Goal: Task Accomplishment & Management: Complete application form

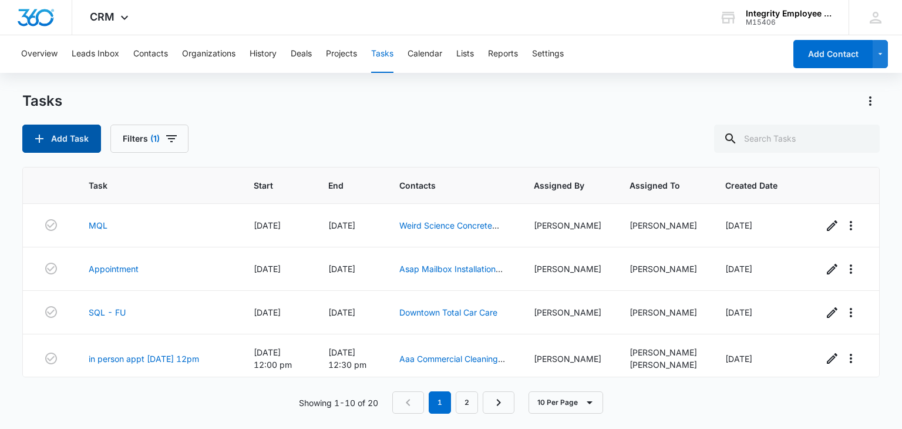
click at [61, 139] on button "Add Task" at bounding box center [61, 138] width 79 height 28
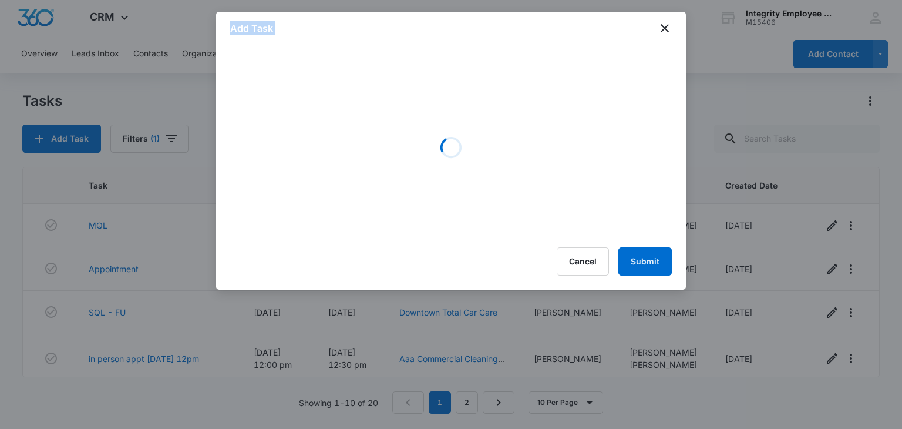
drag, startPoint x: 665, startPoint y: 9, endPoint x: 669, endPoint y: 14, distance: 6.6
click at [669, 14] on body "CRM Apps Reputation Websites Forms CRM Email Social Shop Payments POS Content A…" at bounding box center [451, 214] width 902 height 429
click at [667, 33] on icon "close" at bounding box center [665, 28] width 14 height 14
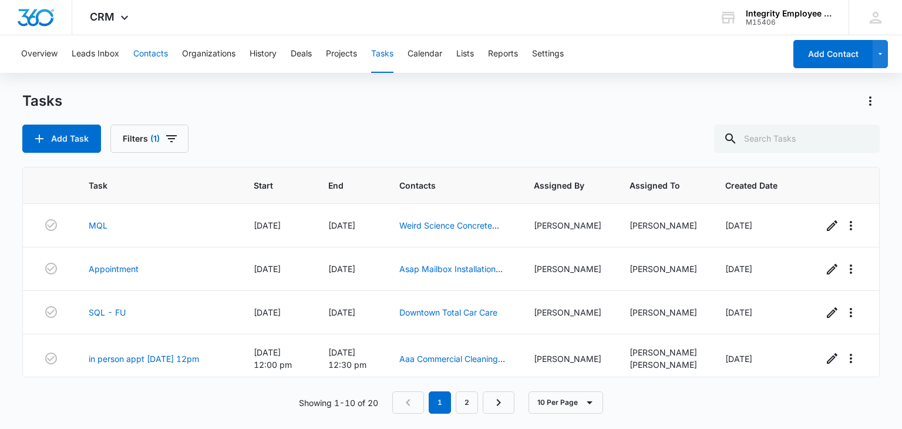
click at [146, 52] on button "Contacts" at bounding box center [150, 54] width 35 height 38
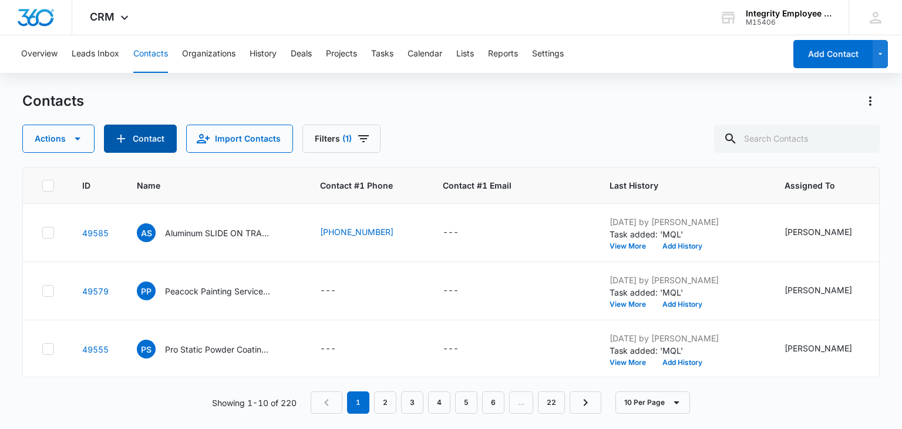
click at [126, 137] on icon "Add Contact" at bounding box center [121, 139] width 14 height 14
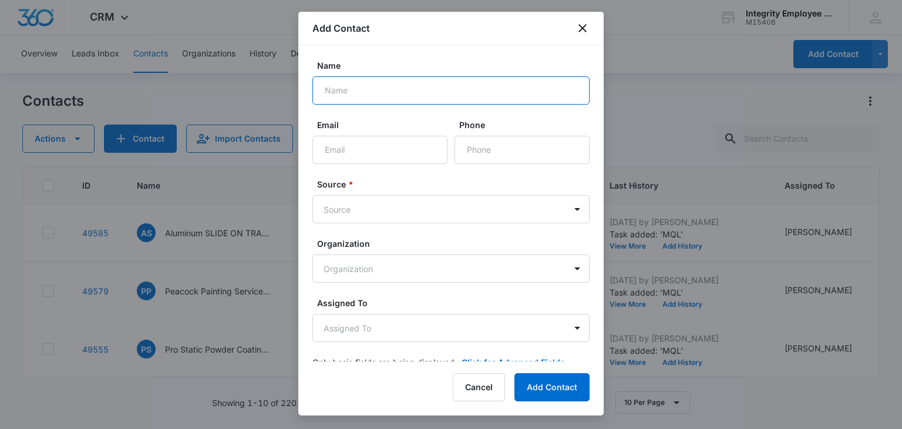
paste input "DIAL DIRECTORIES INC"
type input "DIAL DIRECTORIES INC"
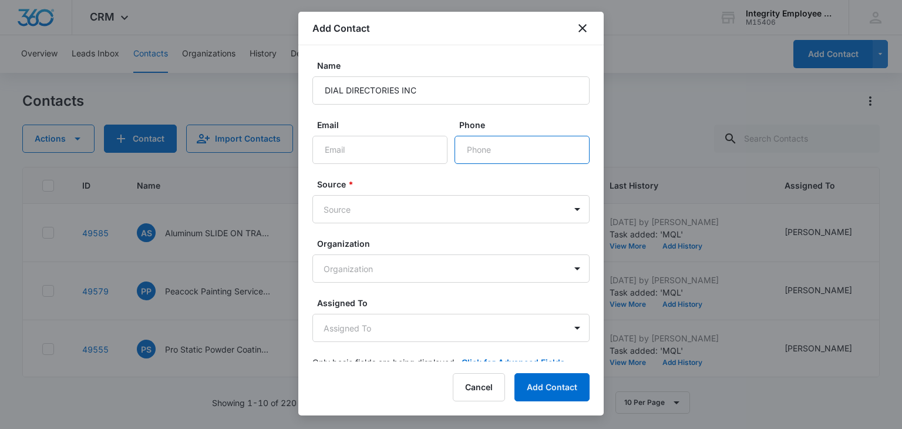
paste input "[PHONE_NUMBER]"
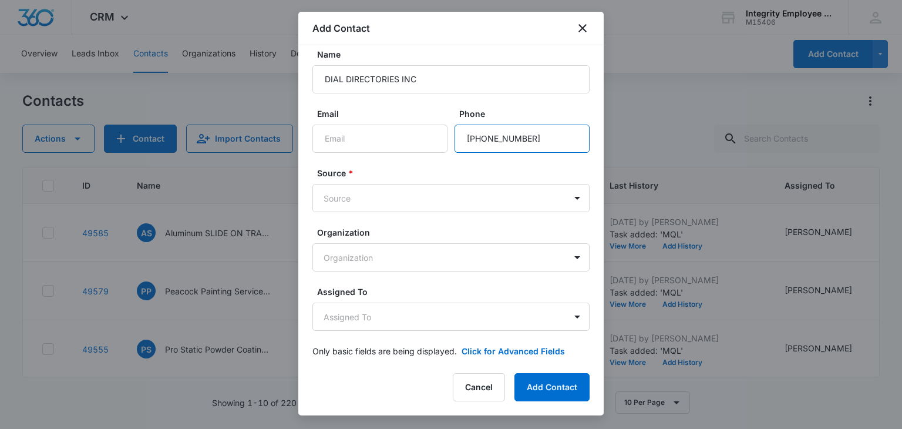
scroll to position [21, 0]
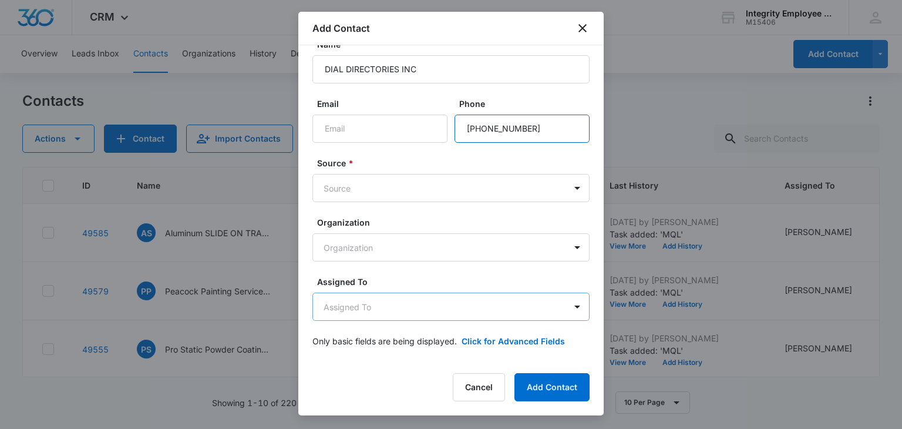
type input "[PHONE_NUMBER]"
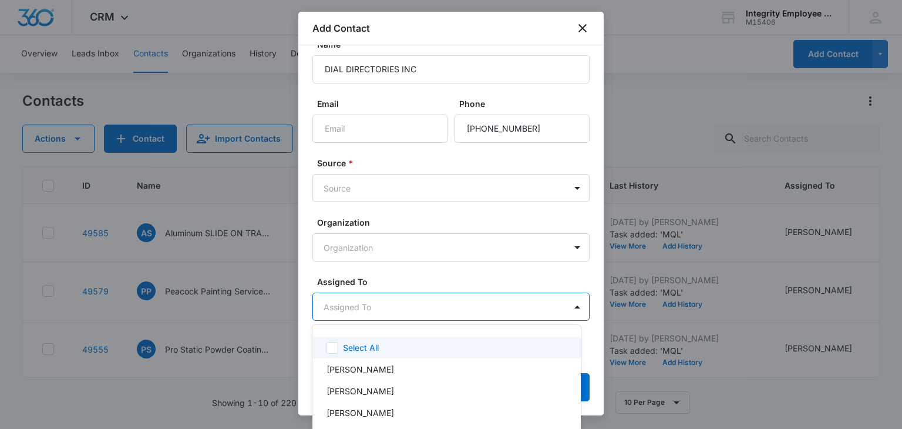
click at [412, 299] on body "CRM Apps Reputation Websites Forms CRM Email Social Shop Payments POS Content A…" at bounding box center [451, 214] width 902 height 429
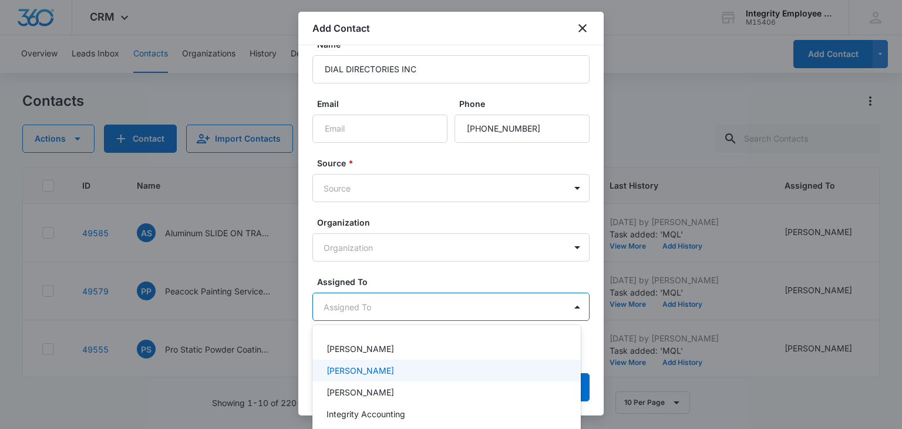
scroll to position [59, 0]
drag, startPoint x: 373, startPoint y: 381, endPoint x: 382, endPoint y: 362, distance: 21.0
click at [373, 380] on p "[PERSON_NAME]" at bounding box center [360, 375] width 68 height 12
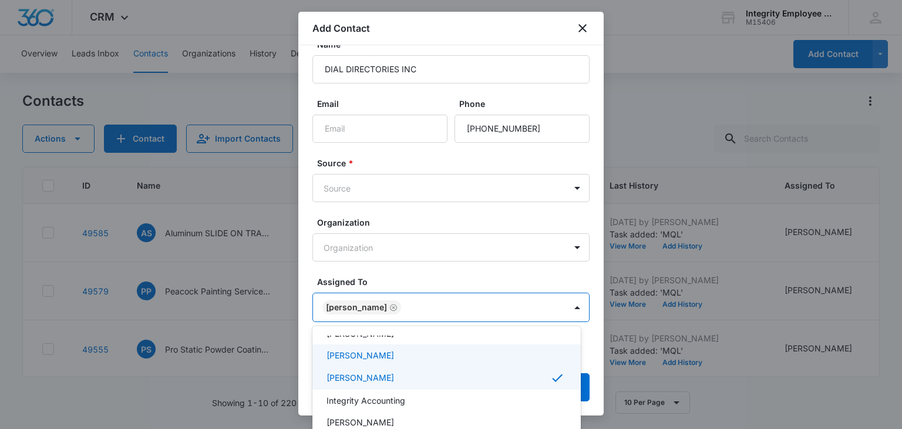
click at [424, 268] on div at bounding box center [451, 214] width 902 height 429
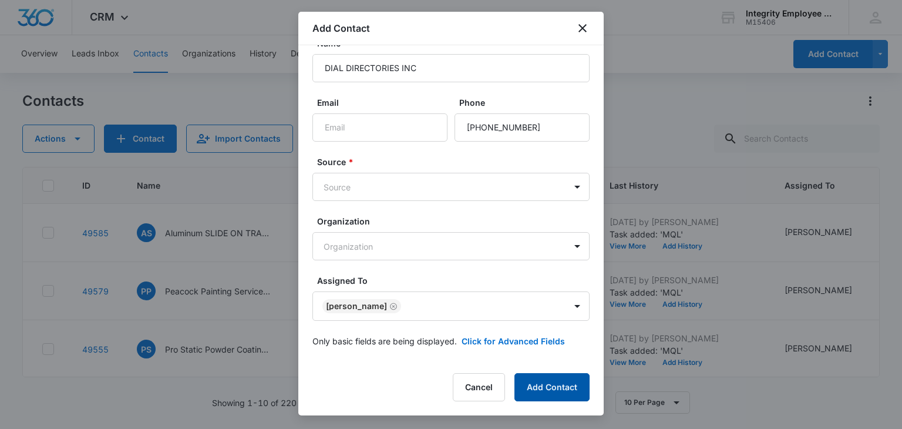
drag, startPoint x: 558, startPoint y: 380, endPoint x: 561, endPoint y: 389, distance: 8.9
click at [558, 382] on button "Add Contact" at bounding box center [551, 387] width 75 height 28
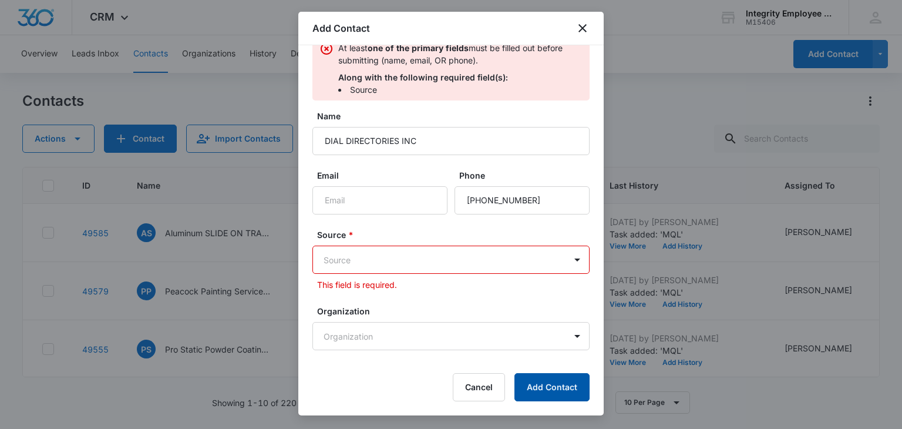
scroll to position [95, 0]
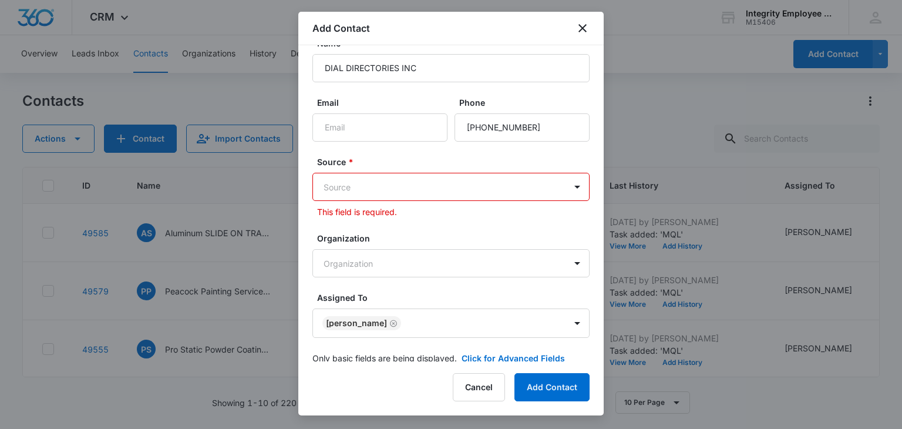
click at [401, 180] on body "CRM Apps Reputation Websites Forms CRM Email Social Shop Payments POS Content A…" at bounding box center [451, 214] width 902 height 429
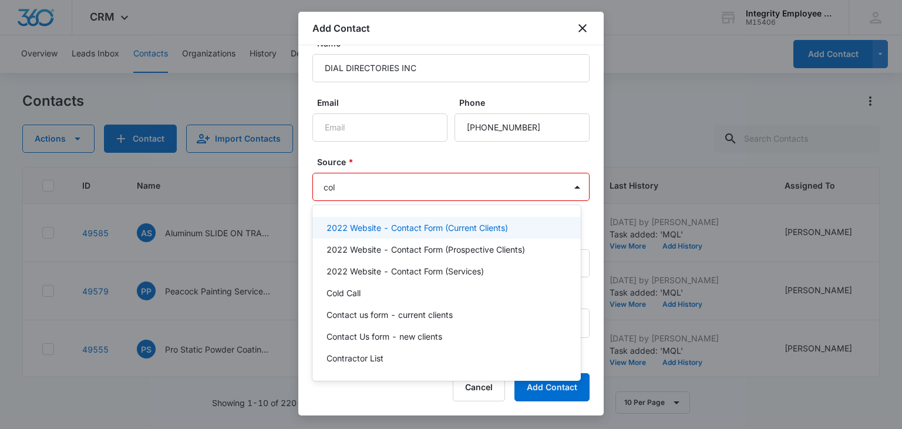
type input "cold"
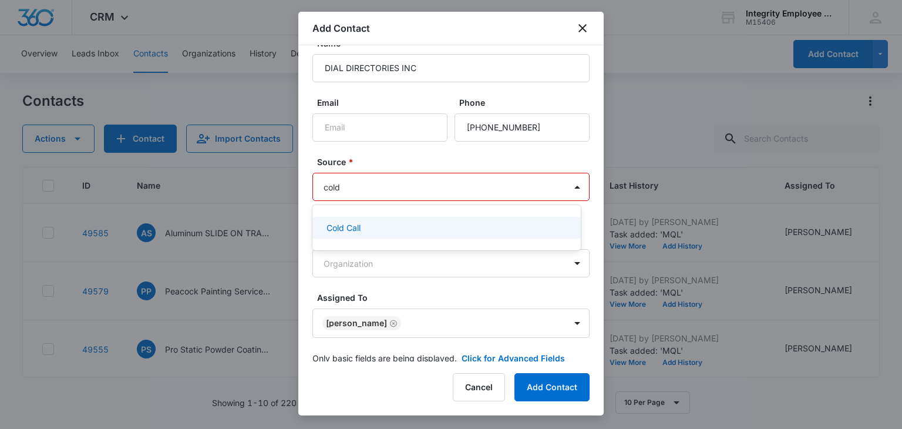
click at [393, 231] on div "Cold Call" at bounding box center [445, 227] width 238 height 12
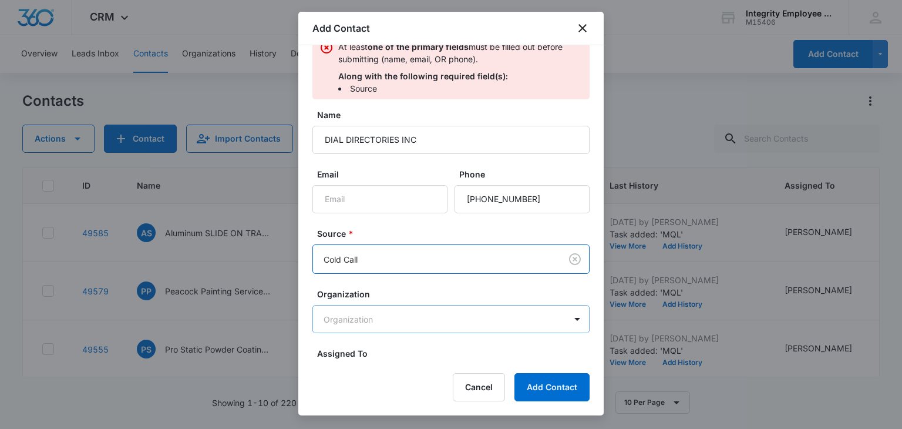
scroll to position [14, 0]
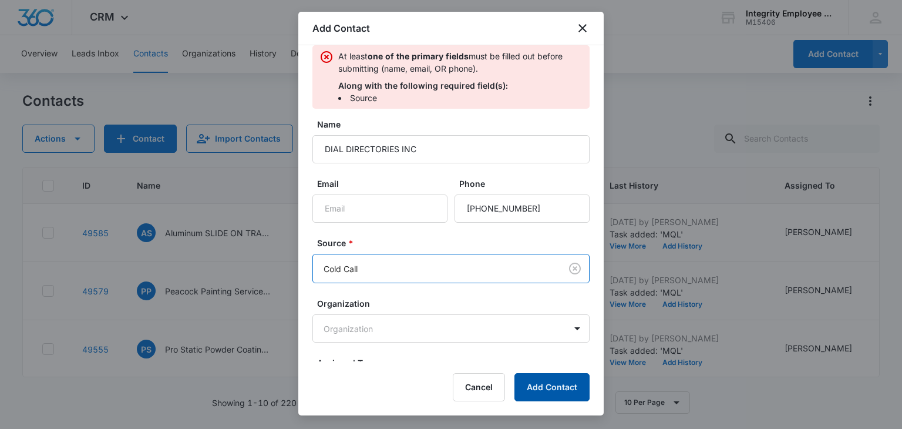
click at [533, 388] on button "Add Contact" at bounding box center [551, 387] width 75 height 28
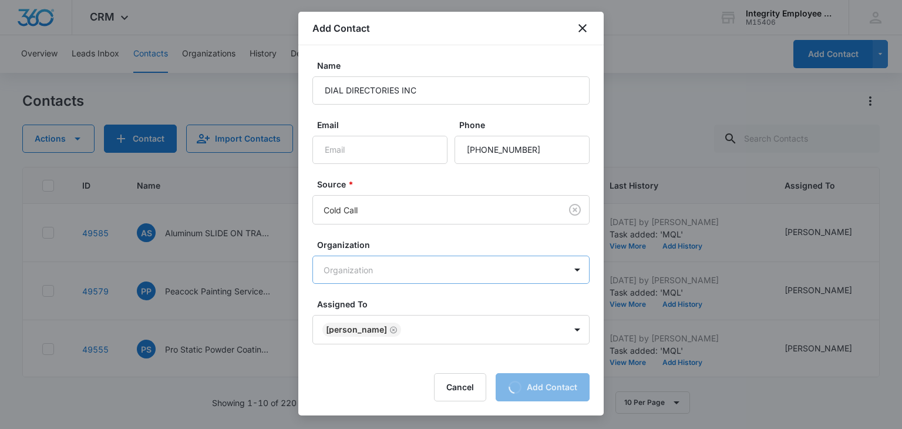
scroll to position [23, 0]
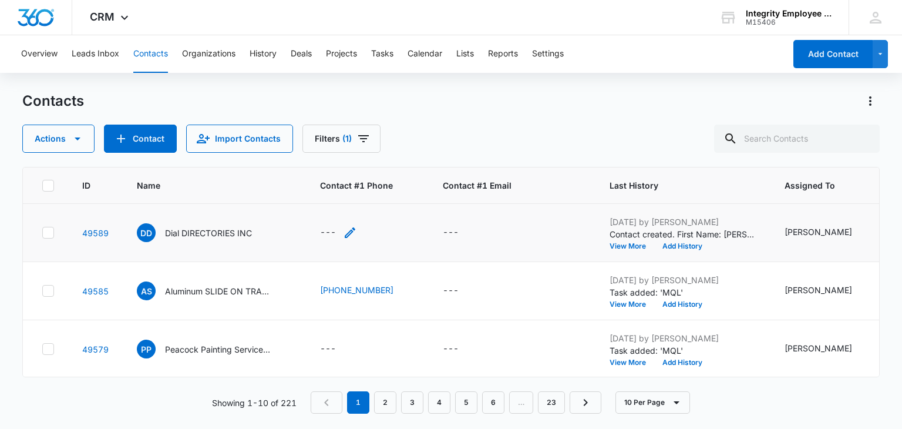
click at [335, 229] on div "---" at bounding box center [328, 232] width 16 height 14
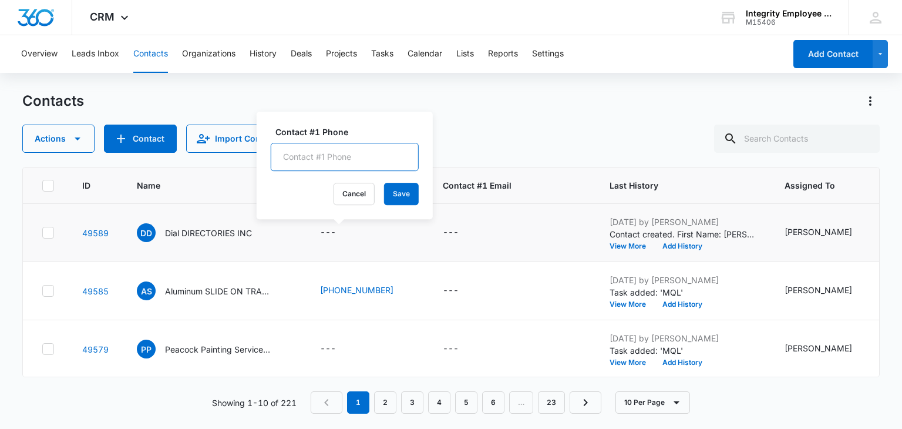
click at [331, 156] on input "Contact #1 Phone" at bounding box center [345, 157] width 148 height 28
paste input "[PHONE_NUMBER]"
type input "[PHONE_NUMBER]"
click at [390, 198] on button "Save" at bounding box center [401, 194] width 35 height 22
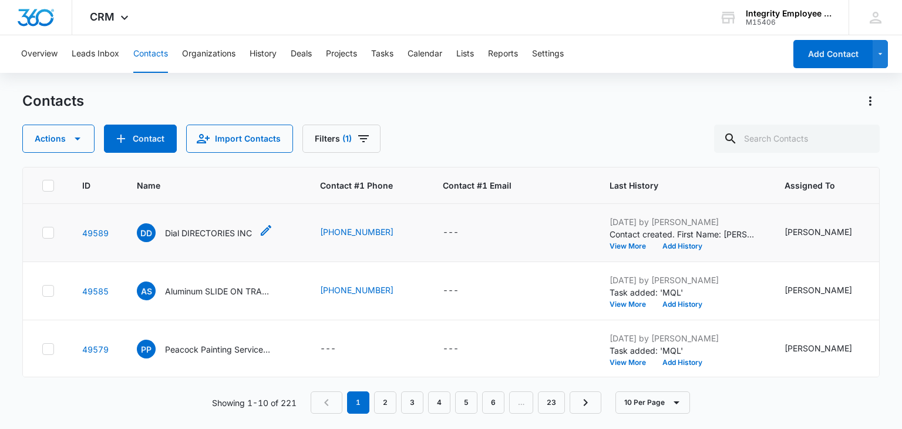
click at [218, 238] on p "Dial DIRECTORIES INC" at bounding box center [208, 233] width 87 height 12
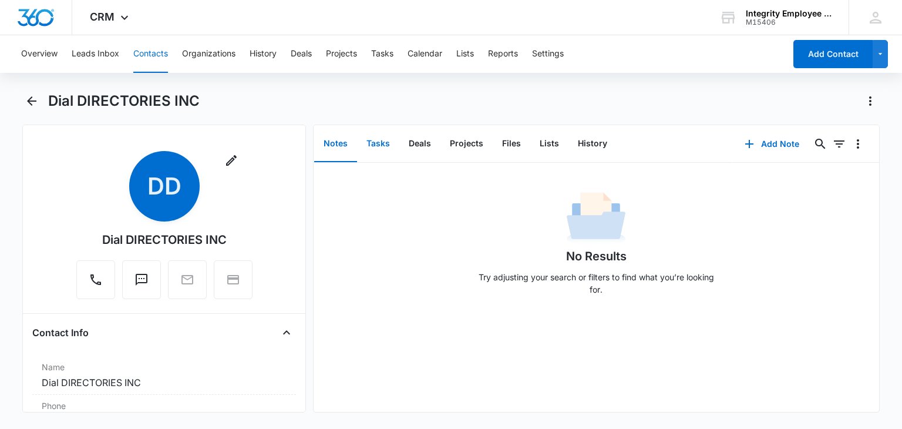
click at [379, 140] on button "Tasks" at bounding box center [378, 144] width 42 height 36
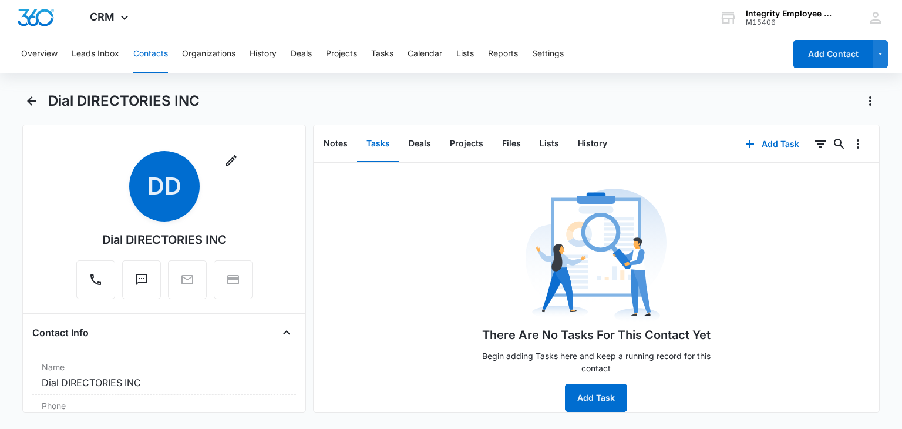
scroll to position [12, 0]
click at [594, 395] on button "Add Task" at bounding box center [596, 397] width 62 height 28
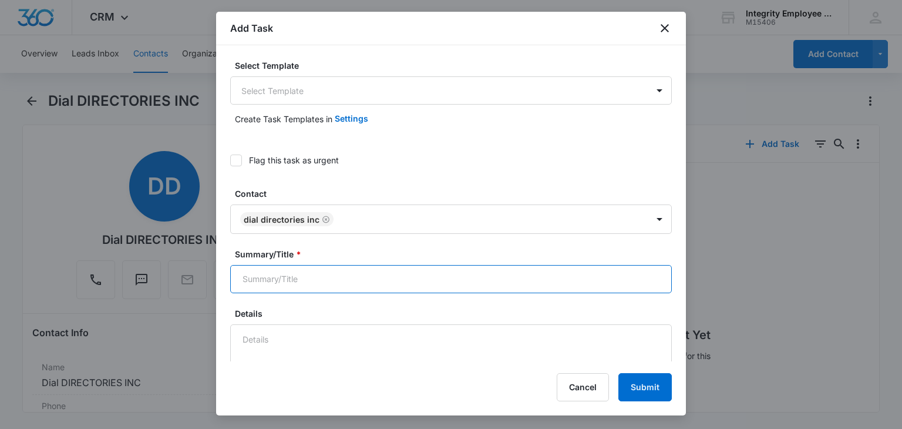
click at [364, 273] on input "Summary/Title *" at bounding box center [450, 279] width 441 height 28
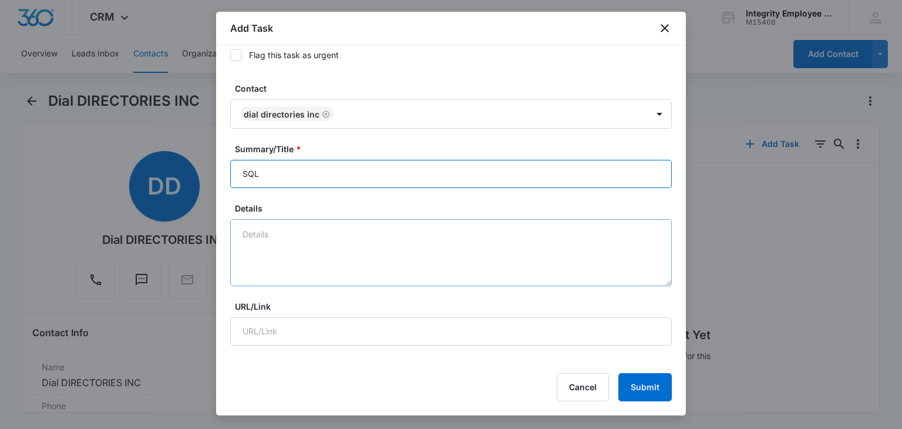
scroll to position [117, 0]
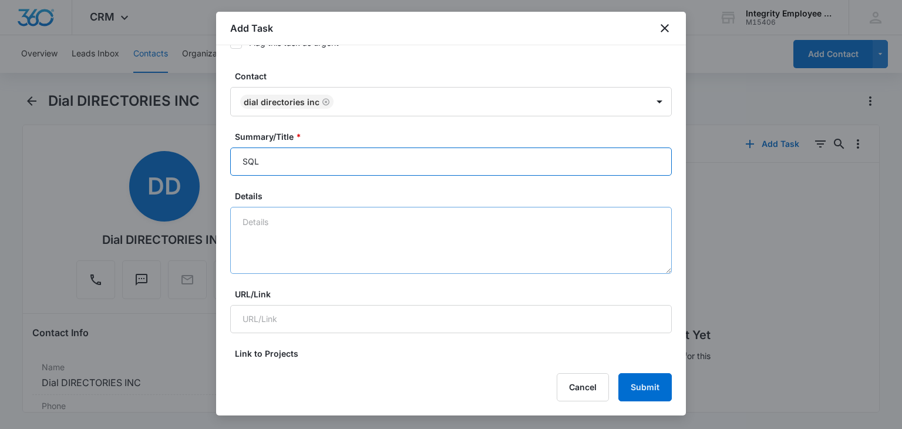
type input "SQL"
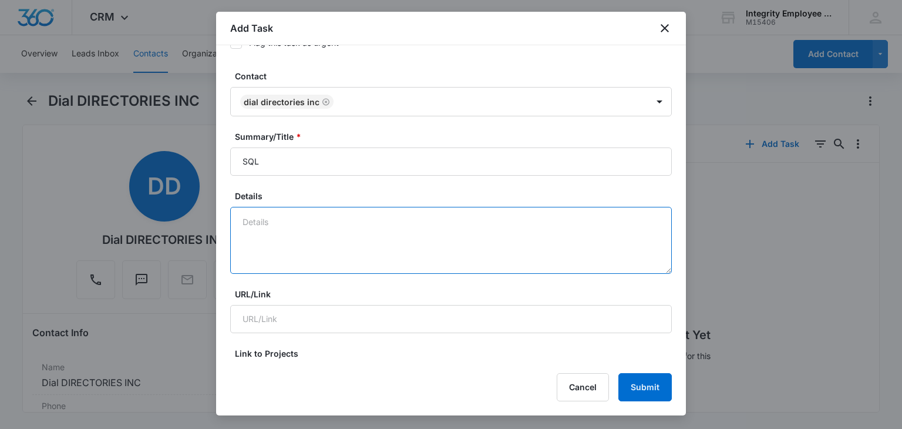
click at [359, 211] on textarea "Details" at bounding box center [450, 240] width 441 height 67
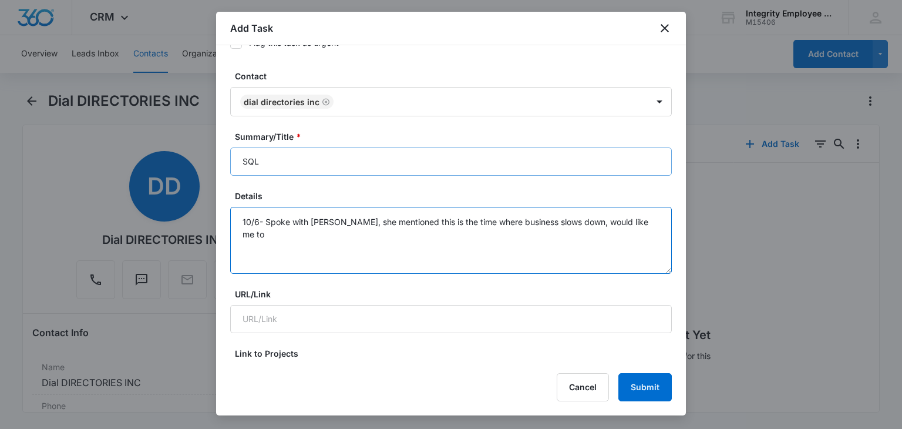
type textarea "10/6- Spoke with [PERSON_NAME], she mentioned this is the time where business s…"
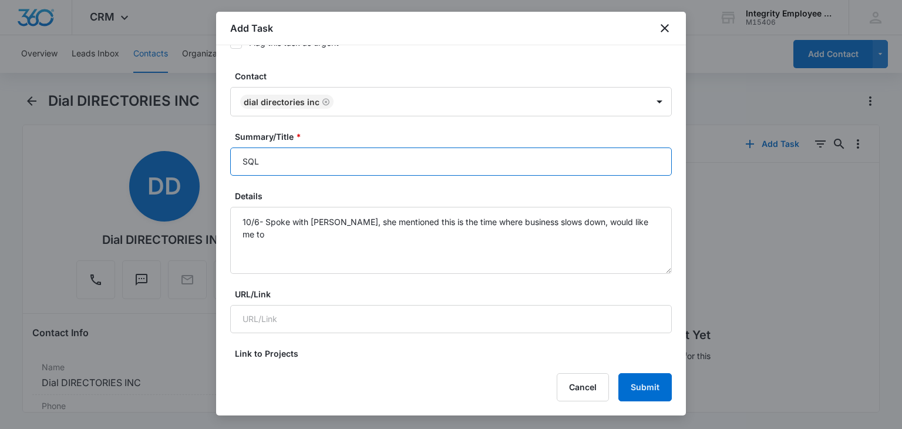
click at [269, 168] on input "SQL" at bounding box center [450, 161] width 441 height 28
type input "SQL-May"
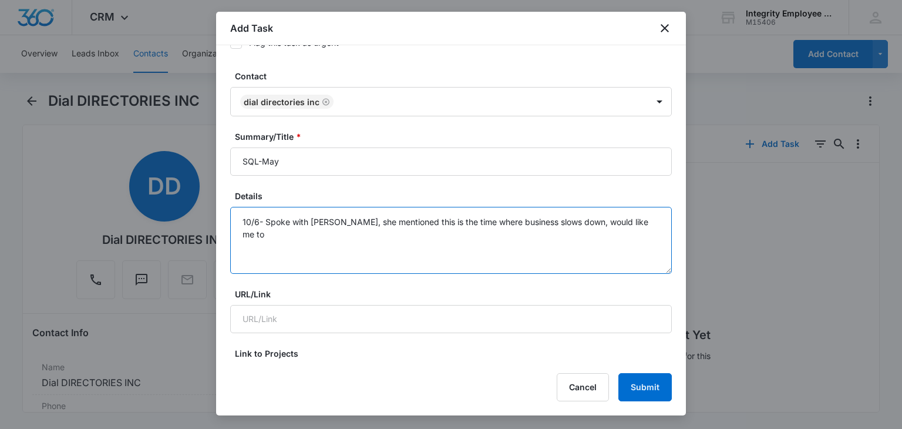
click at [645, 224] on textarea "10/6- Spoke with [PERSON_NAME], she mentioned this is the time where business s…" at bounding box center [450, 240] width 441 height 67
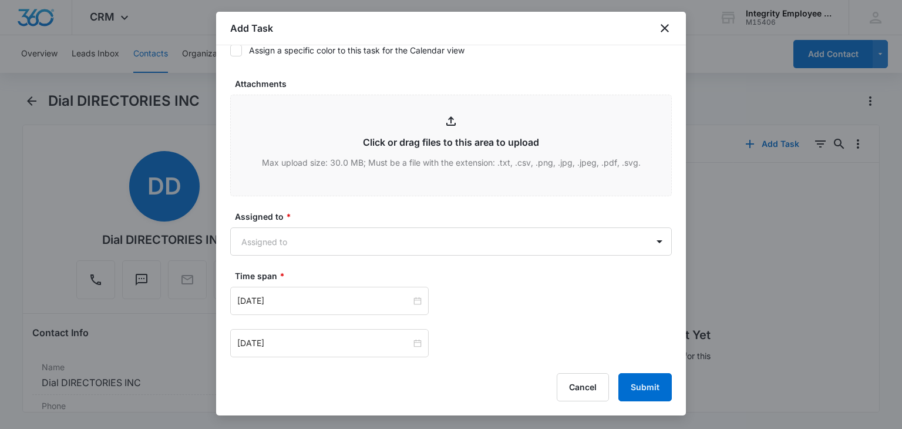
scroll to position [587, 0]
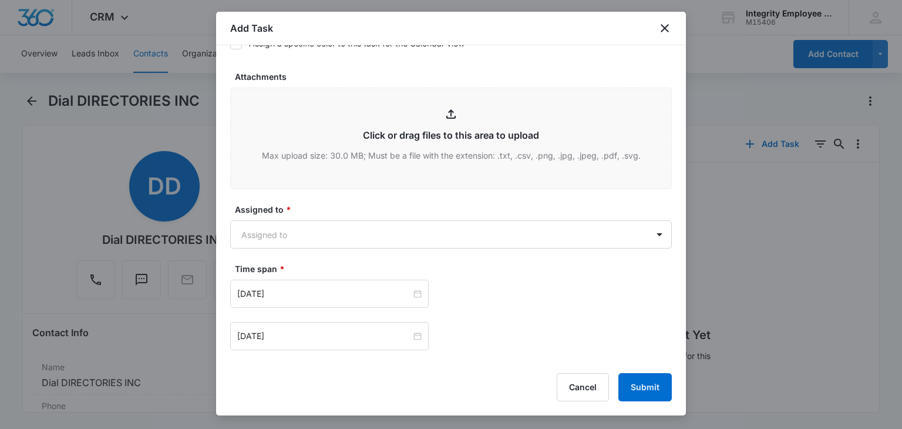
type textarea "10/6- Spoke with [PERSON_NAME], she mentioned this is the time where business s…"
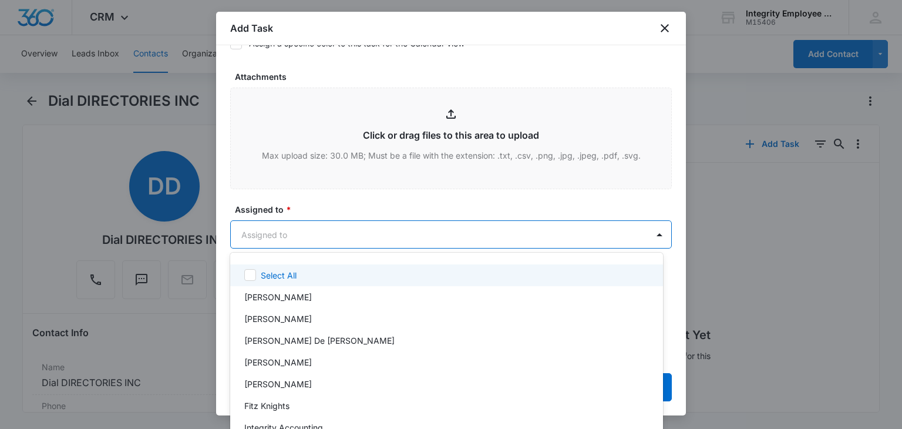
click at [393, 247] on body "CRM Apps Reputation Websites Forms CRM Email Social Shop Payments POS Content A…" at bounding box center [451, 214] width 902 height 429
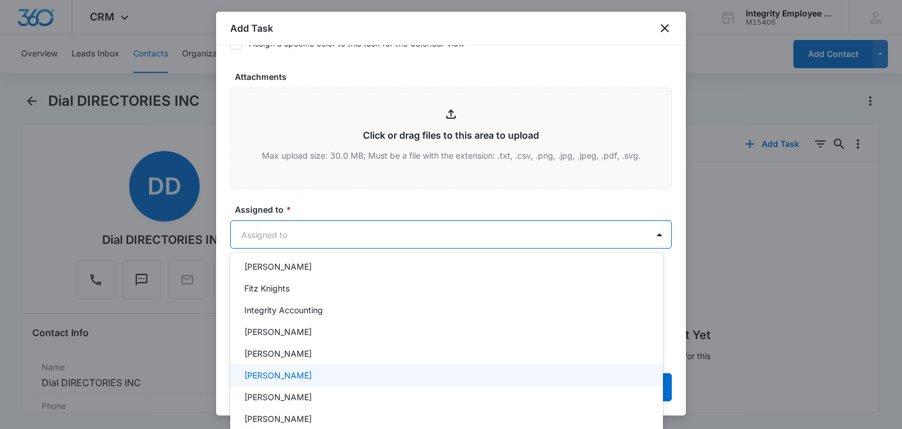
scroll to position [159, 0]
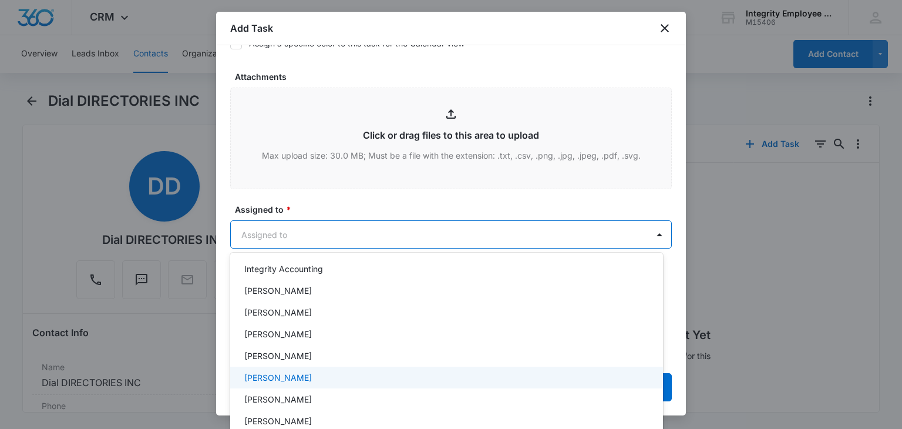
click at [316, 375] on div "[PERSON_NAME]" at bounding box center [445, 377] width 402 height 12
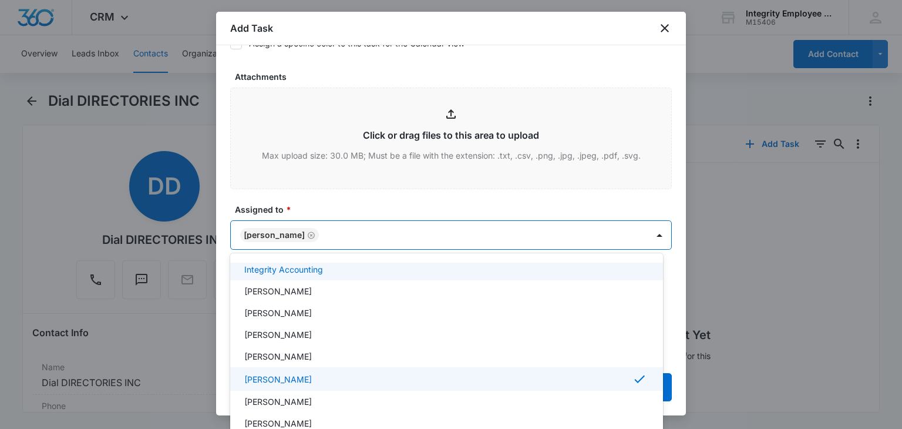
click at [347, 205] on div at bounding box center [451, 214] width 902 height 429
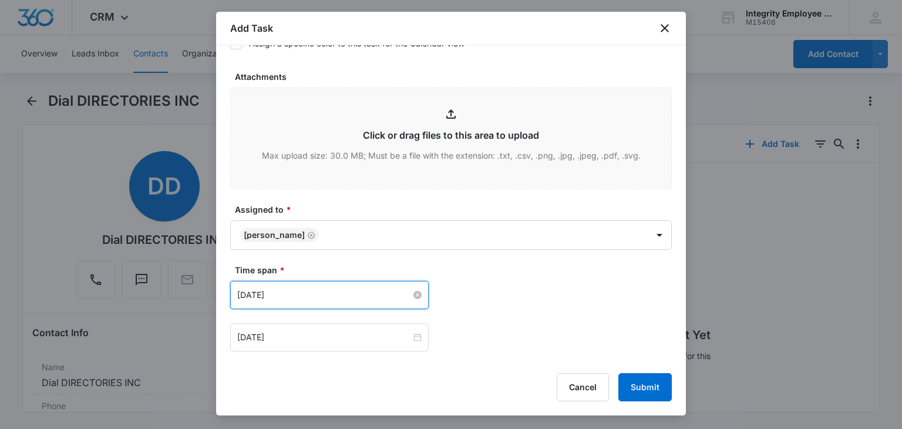
click at [348, 299] on input "[DATE]" at bounding box center [324, 294] width 174 height 13
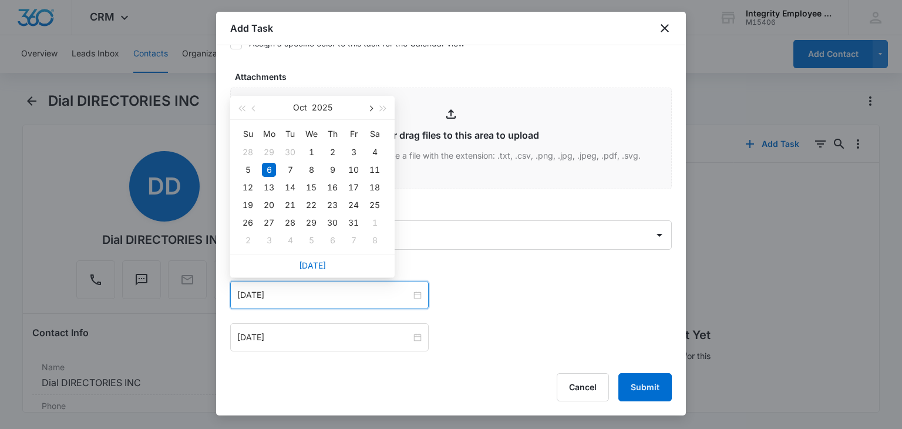
click at [369, 106] on button "button" at bounding box center [369, 107] width 13 height 23
click at [370, 106] on span "button" at bounding box center [370, 109] width 6 height 6
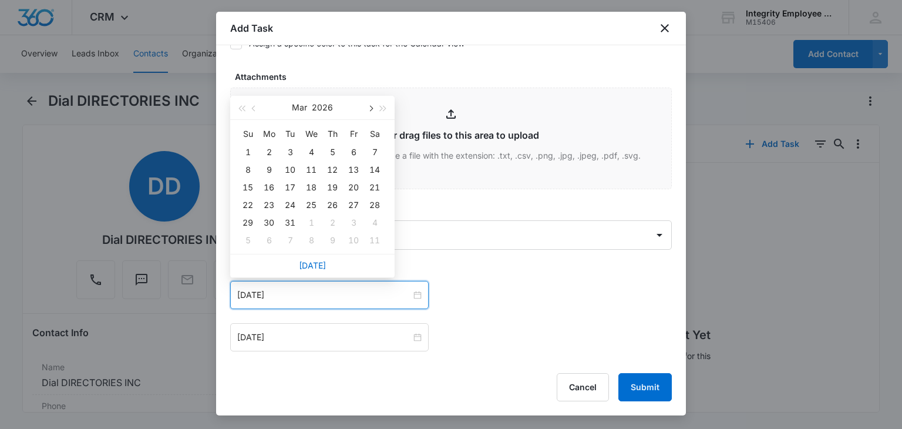
click at [370, 106] on span "button" at bounding box center [370, 109] width 6 height 6
type input "[DATE]"
click at [312, 170] on div "6" at bounding box center [311, 170] width 14 height 14
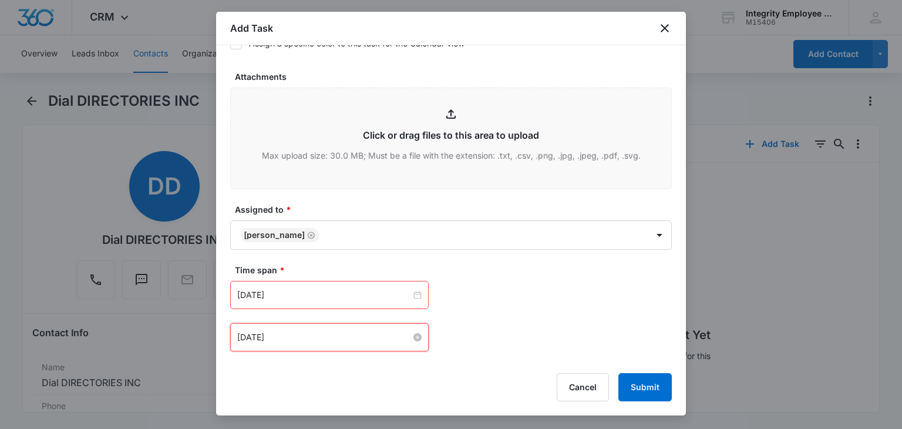
click at [324, 342] on input "[DATE]" at bounding box center [324, 337] width 174 height 13
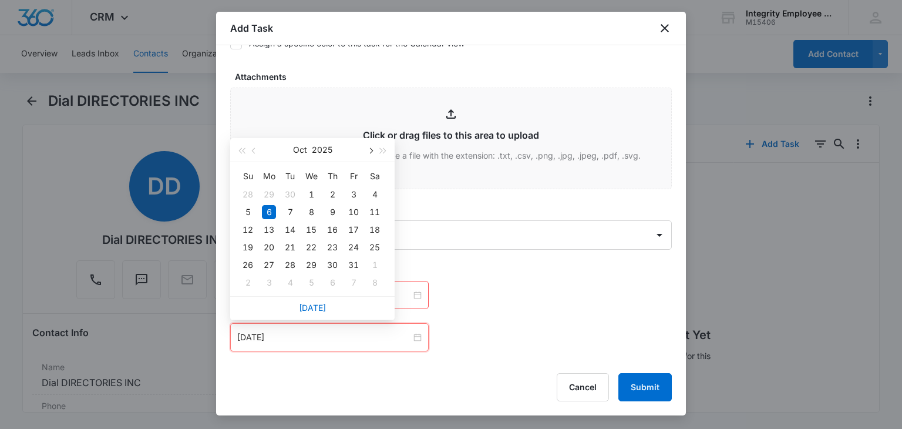
click at [370, 150] on span "button" at bounding box center [370, 151] width 6 height 6
click at [371, 150] on span "button" at bounding box center [370, 151] width 6 height 6
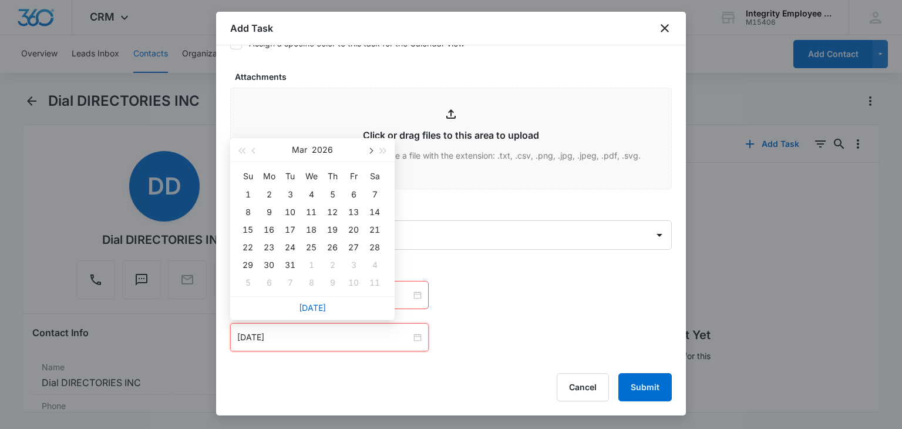
click at [371, 150] on span "button" at bounding box center [370, 151] width 6 height 6
click at [252, 151] on button "button" at bounding box center [254, 149] width 13 height 23
type input "[DATE]"
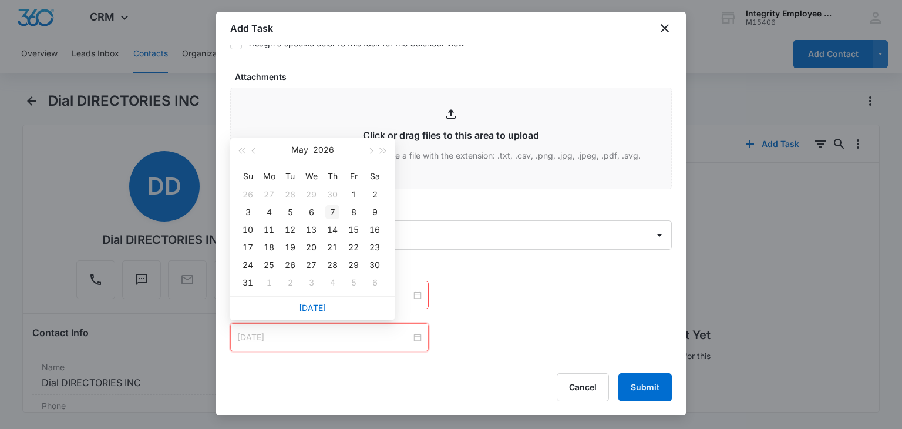
click at [333, 212] on div "7" at bounding box center [332, 212] width 14 height 14
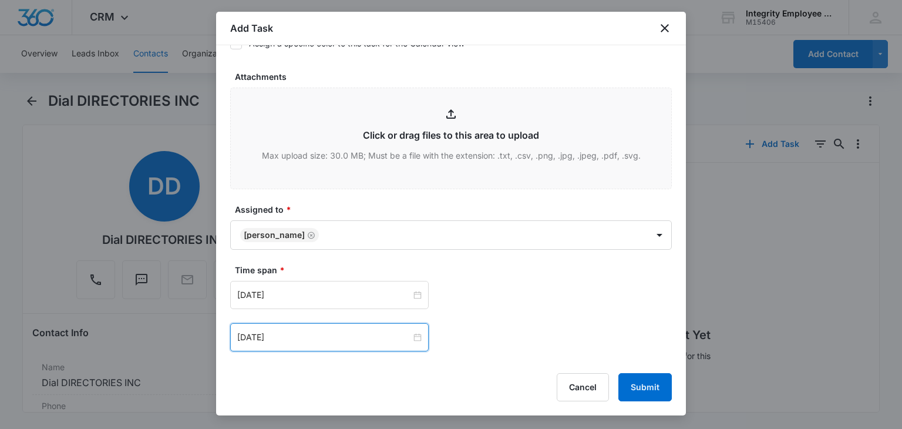
click at [480, 282] on div "[DATE] [DATE] Su Mo Tu We Th Fr Sa 26 27 28 29 30 1 2 3 4 5 6 7 8 9 10 11 12 13…" at bounding box center [450, 295] width 441 height 28
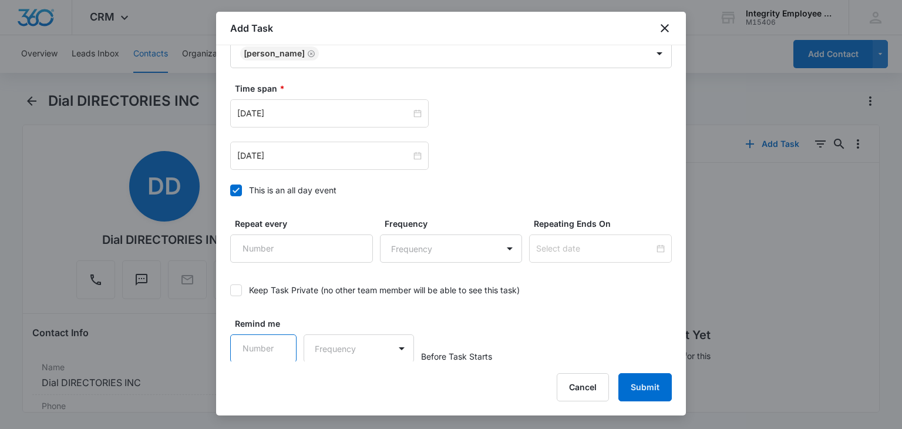
click at [265, 358] on input "Remind me" at bounding box center [263, 348] width 66 height 28
type input "1"
click at [277, 340] on input "1" at bounding box center [263, 348] width 66 height 28
click at [373, 358] on body "CRM Apps Reputation Websites Forms CRM Email Social Shop Payments POS Content A…" at bounding box center [451, 214] width 902 height 429
click at [353, 388] on div "Days" at bounding box center [354, 388] width 77 height 12
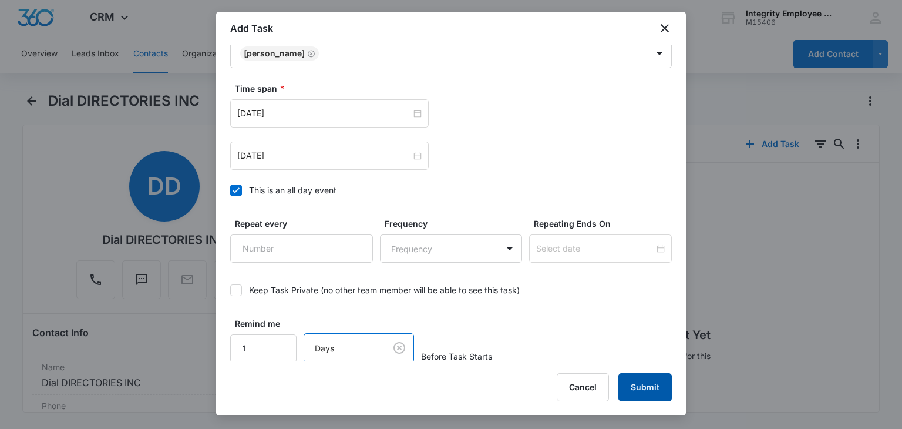
click at [639, 390] on button "Submit" at bounding box center [644, 387] width 53 height 28
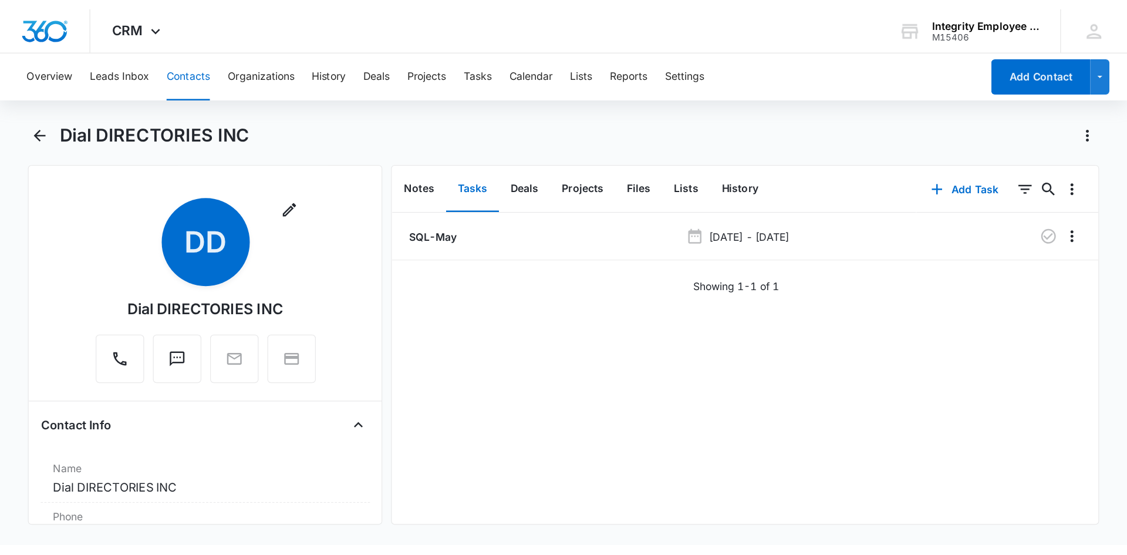
scroll to position [0, 0]
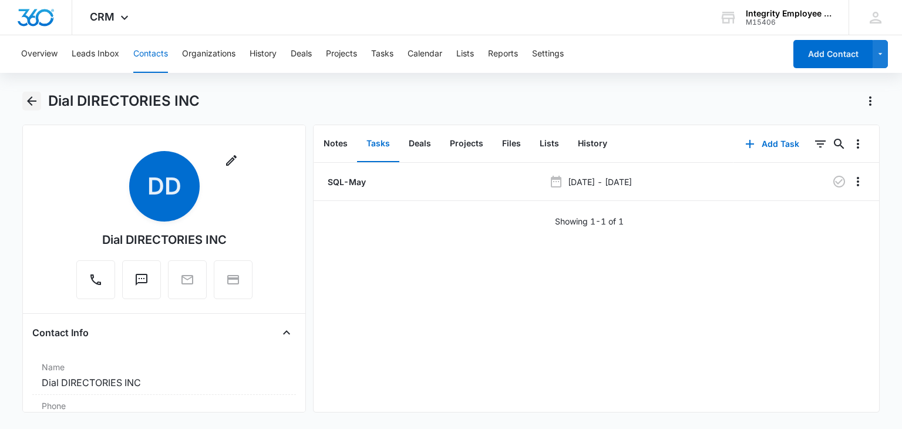
click at [22, 102] on button "Back" at bounding box center [31, 101] width 18 height 19
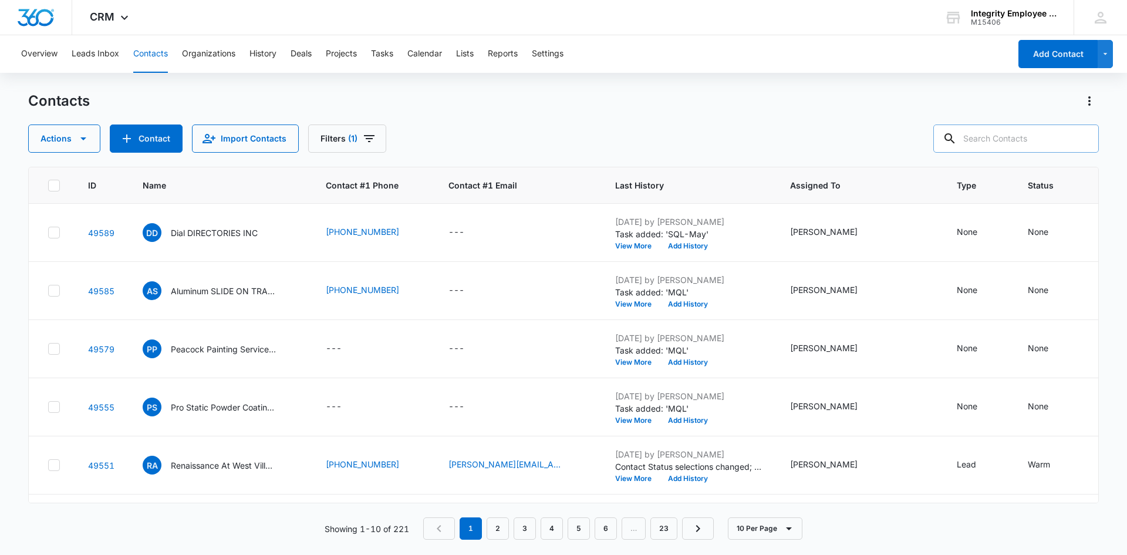
click at [901, 143] on input "text" at bounding box center [1016, 138] width 166 height 28
type input "[US_STATE] Cooling"
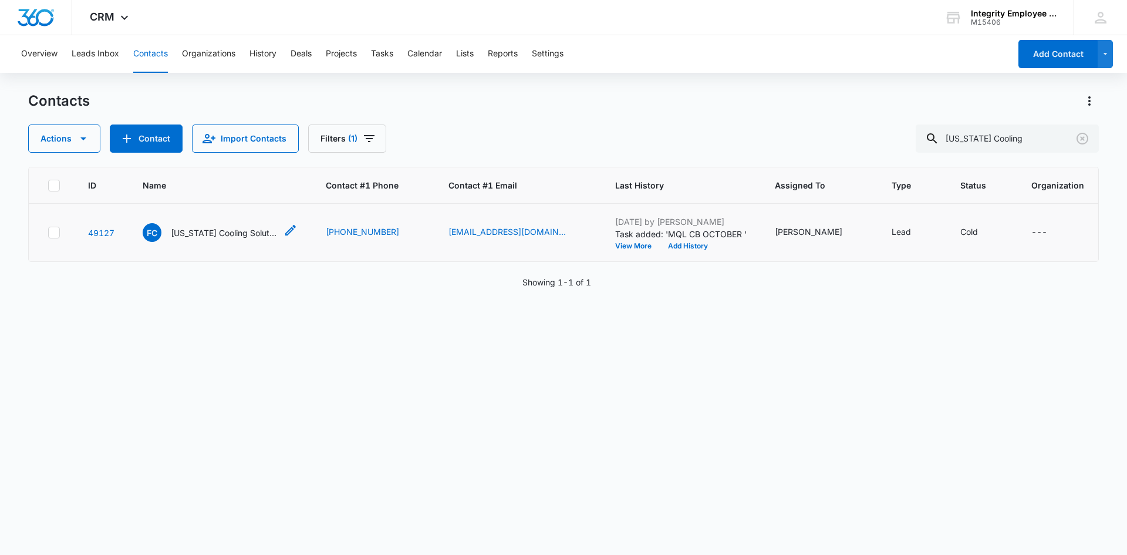
click at [255, 240] on div "FC [US_STATE] Cooling Solutions INC" at bounding box center [210, 232] width 134 height 19
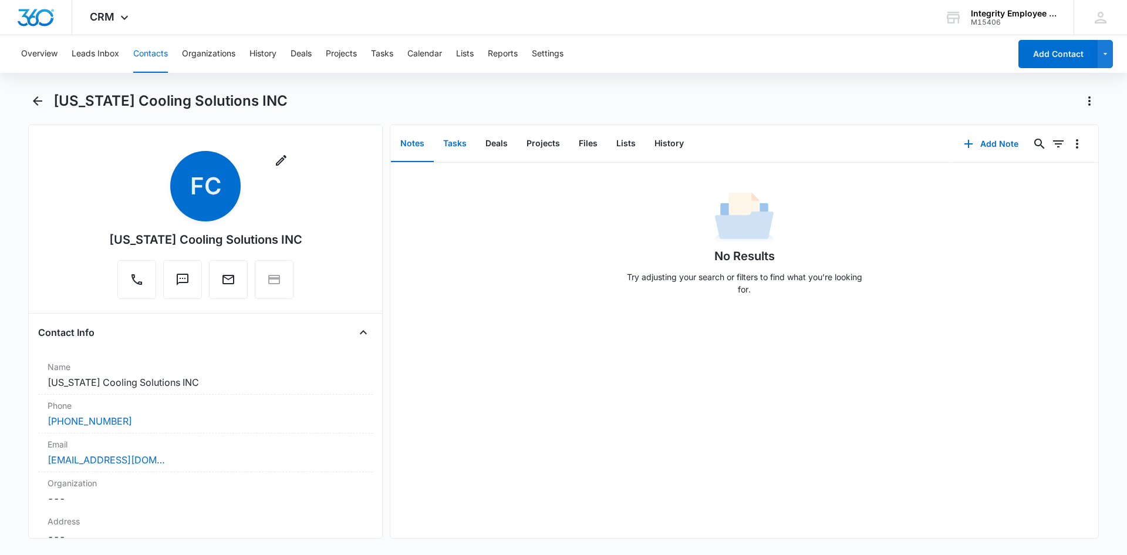
click at [460, 140] on button "Tasks" at bounding box center [455, 144] width 42 height 36
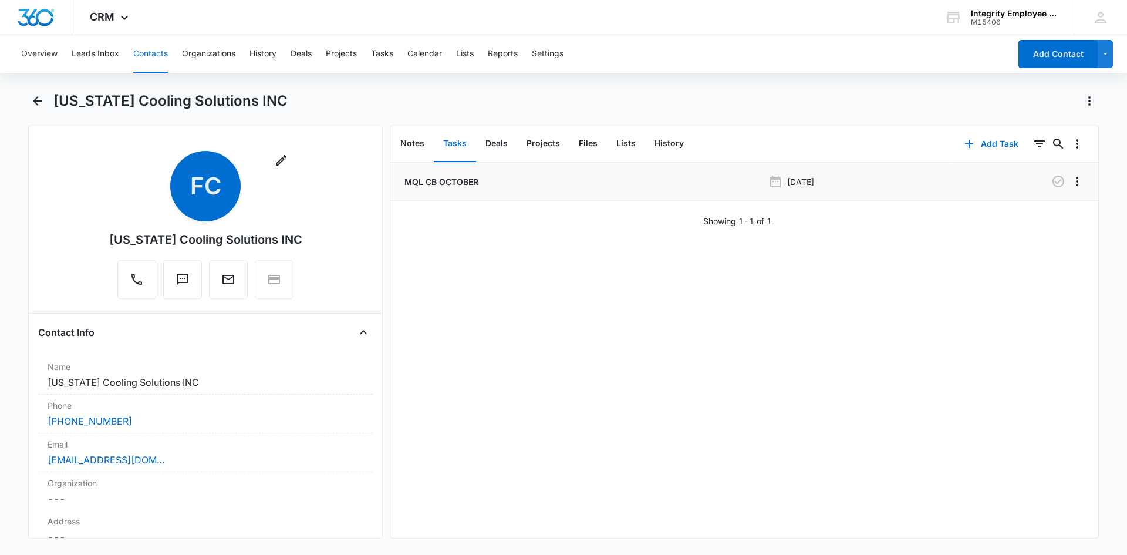
click at [450, 183] on p "MQL CB OCTOBER" at bounding box center [440, 182] width 76 height 12
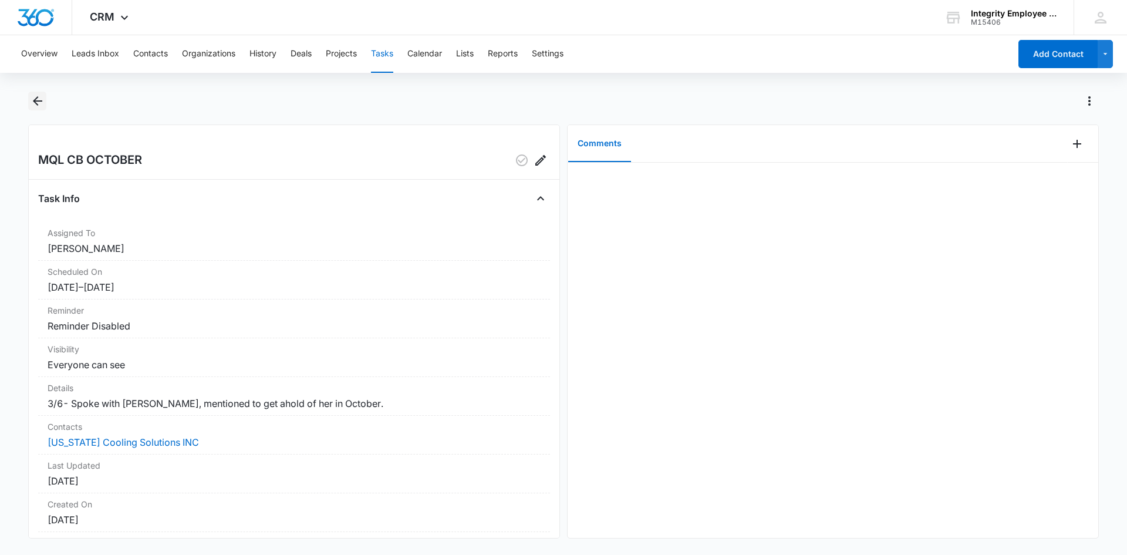
click at [36, 106] on icon "Back" at bounding box center [38, 101] width 14 height 14
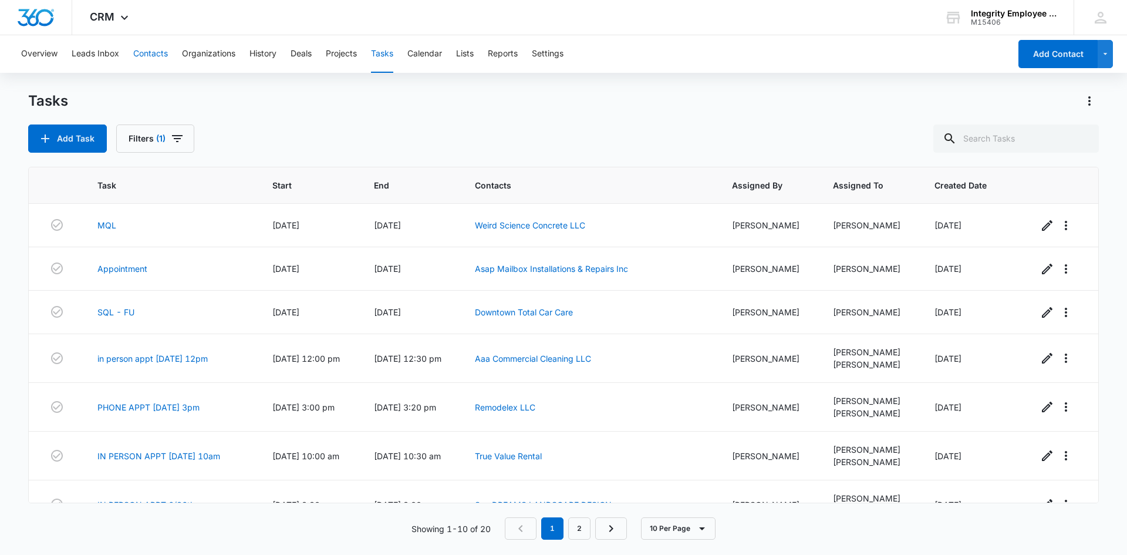
click at [166, 60] on button "Contacts" at bounding box center [150, 54] width 35 height 38
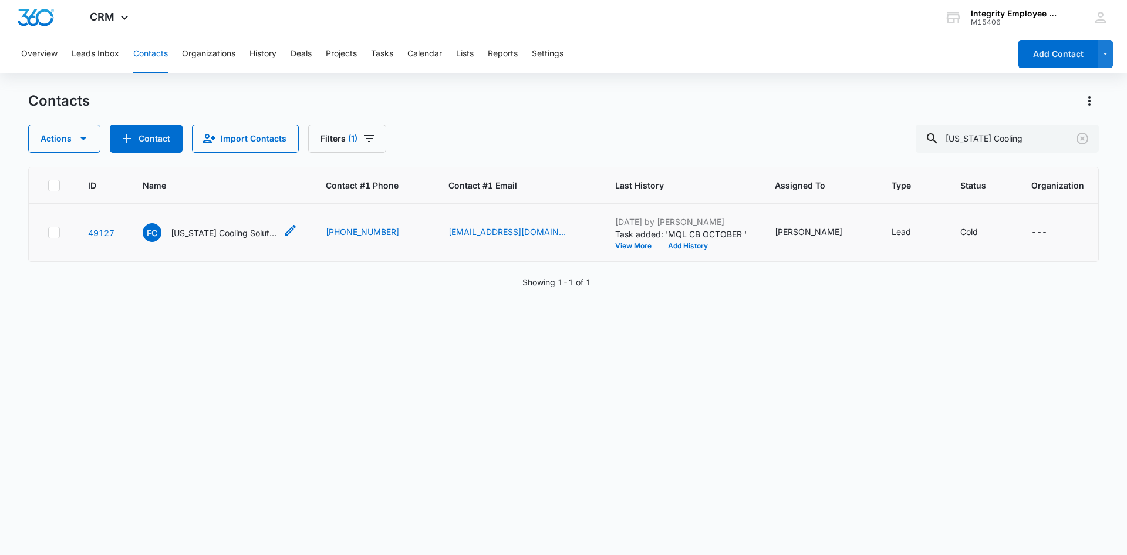
click at [254, 227] on p "[US_STATE] Cooling Solutions INC" at bounding box center [224, 233] width 106 height 12
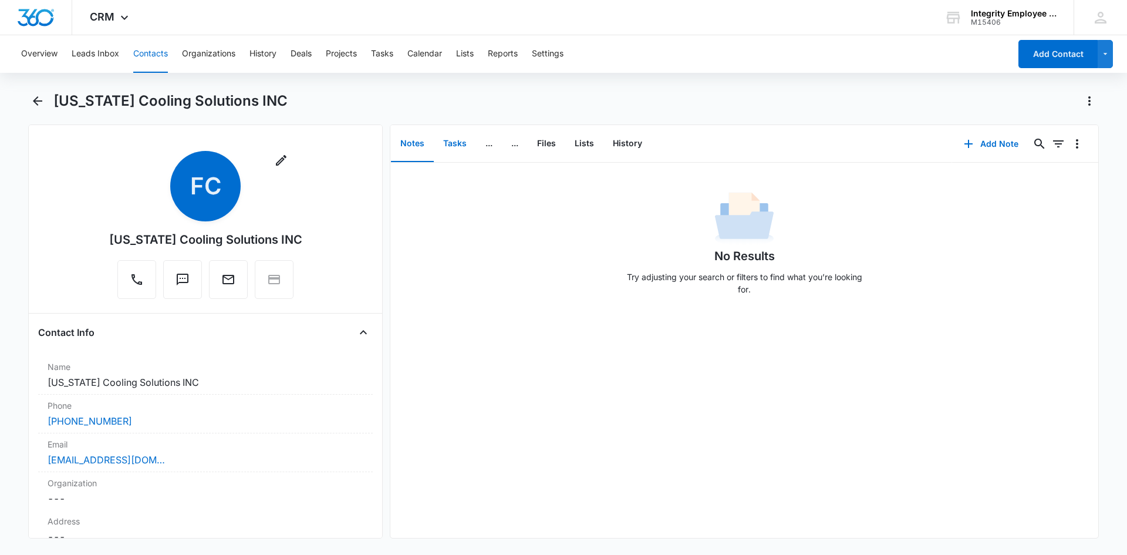
click at [446, 146] on button "Tasks" at bounding box center [455, 144] width 42 height 36
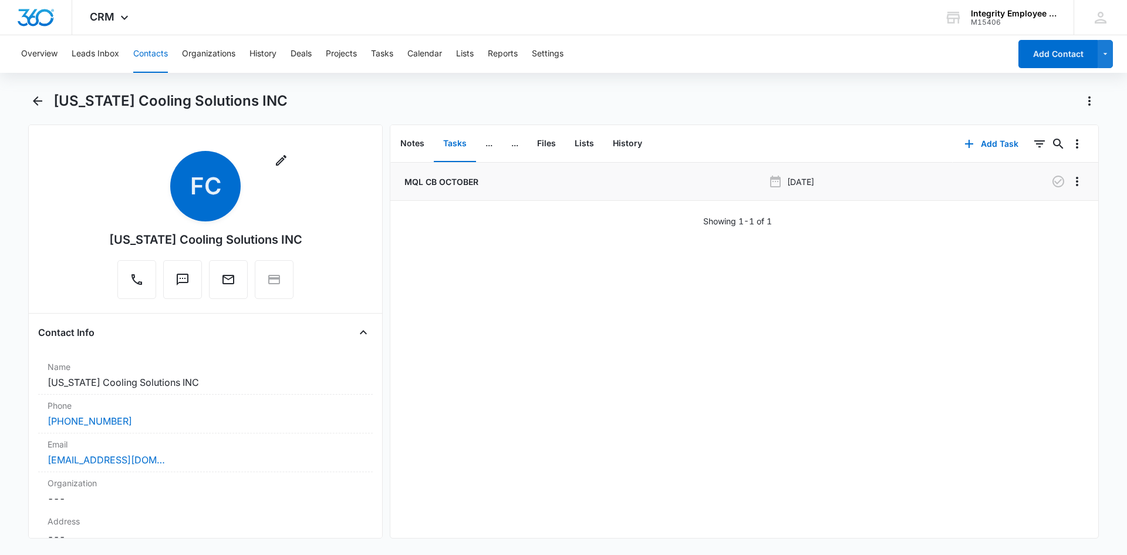
click at [430, 190] on li "MQL CB OCTOBER [DATE]" at bounding box center [744, 182] width 708 height 38
click at [432, 184] on p "MQL CB OCTOBER" at bounding box center [440, 182] width 76 height 12
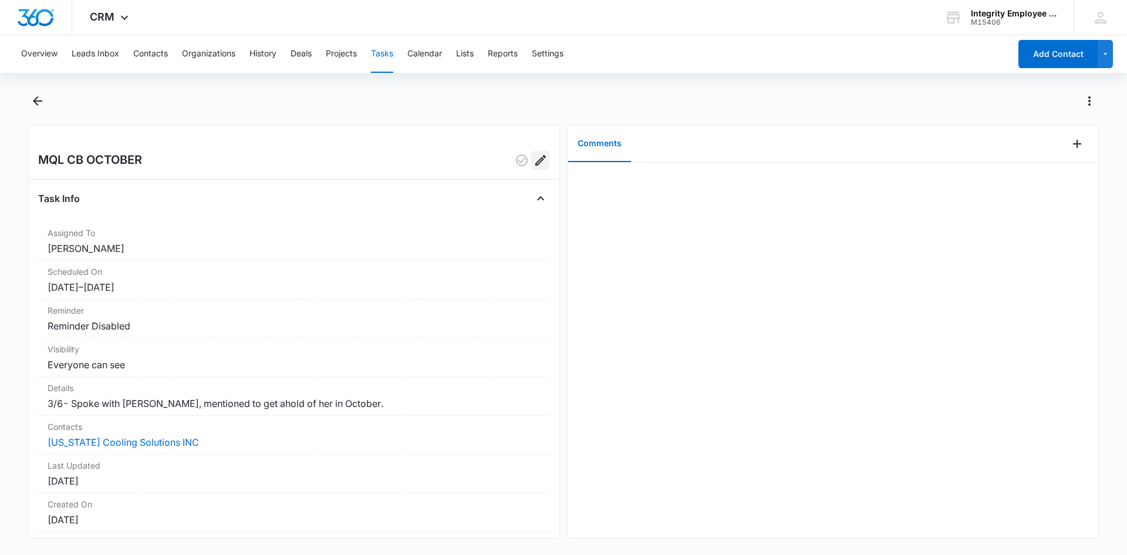
click at [534, 164] on icon "Edit" at bounding box center [541, 160] width 14 height 14
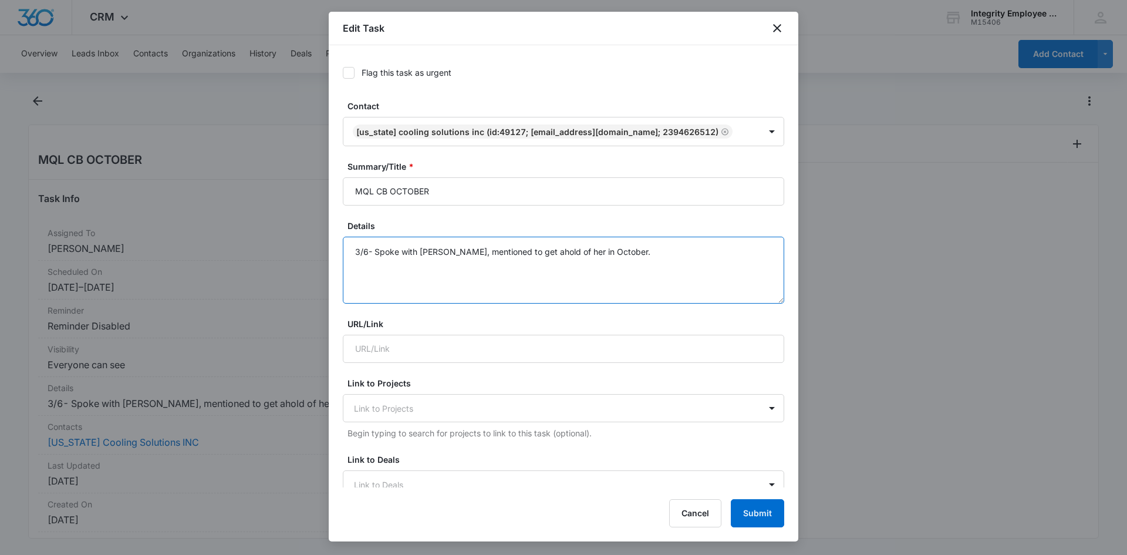
click at [614, 250] on textarea "3/6- Spoke with [PERSON_NAME], mentioned to get ahold of her in October." at bounding box center [563, 270] width 441 height 67
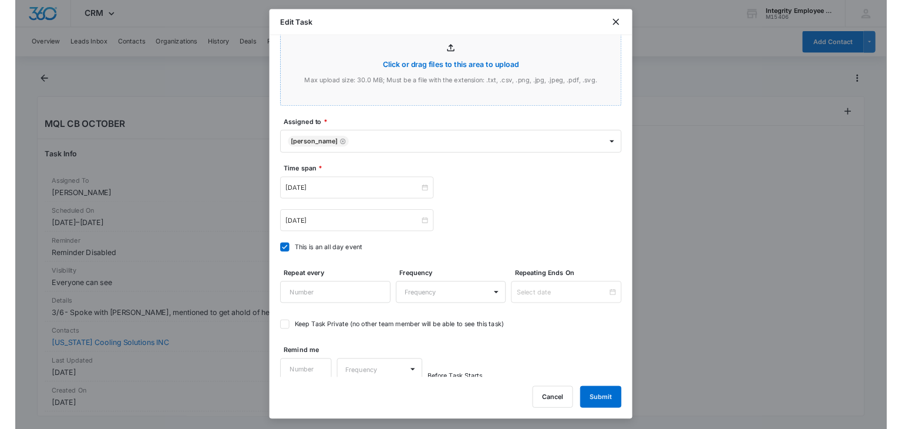
scroll to position [556, 0]
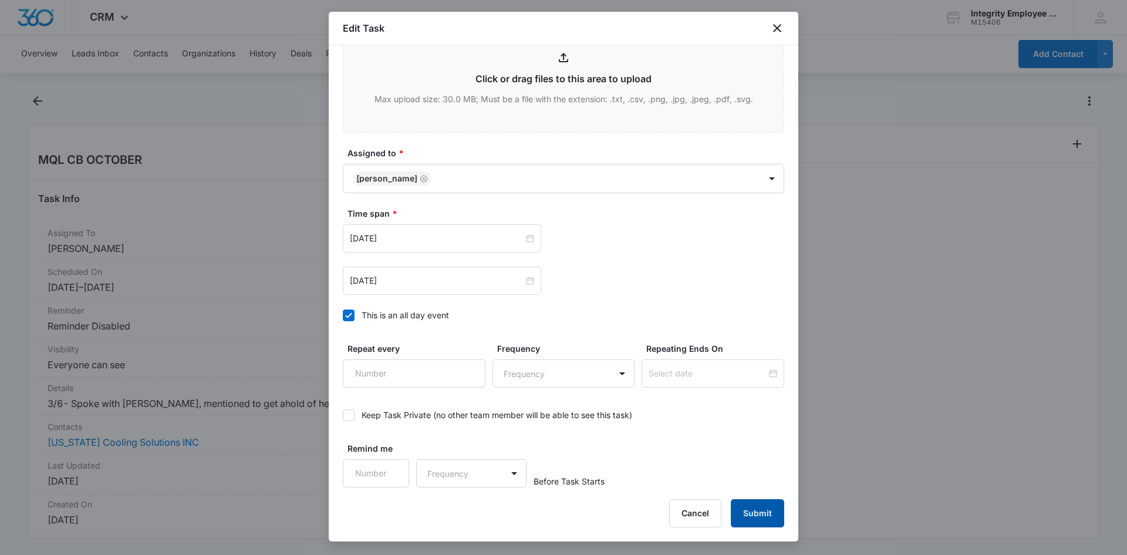
type textarea "3/6- Spoke with [PERSON_NAME], mentioned to get ahold of her in October. 10/6- …"
click at [741, 428] on button "Submit" at bounding box center [757, 513] width 53 height 28
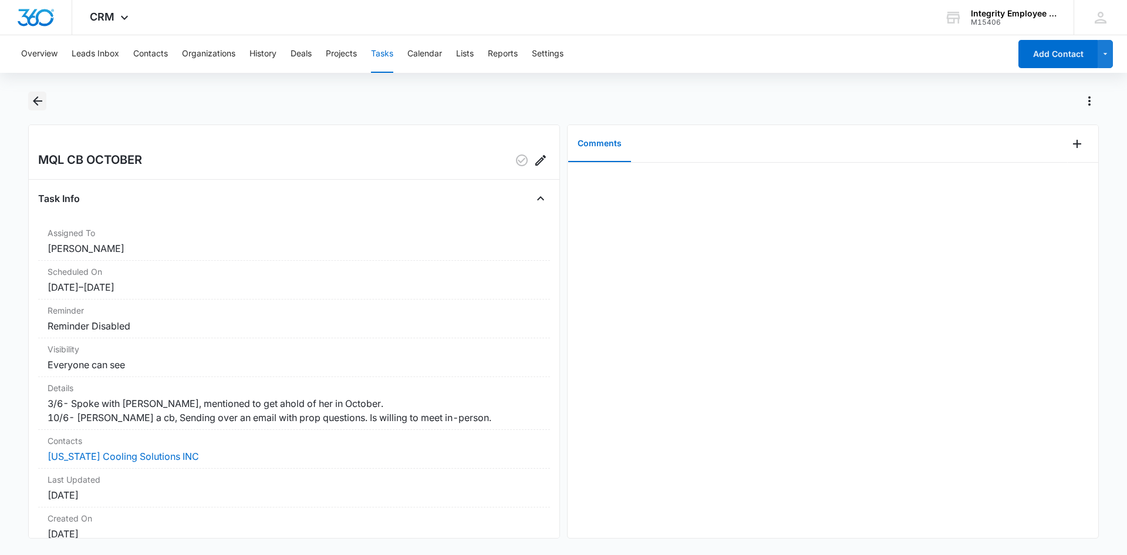
click at [35, 105] on icon "Back" at bounding box center [38, 101] width 14 height 14
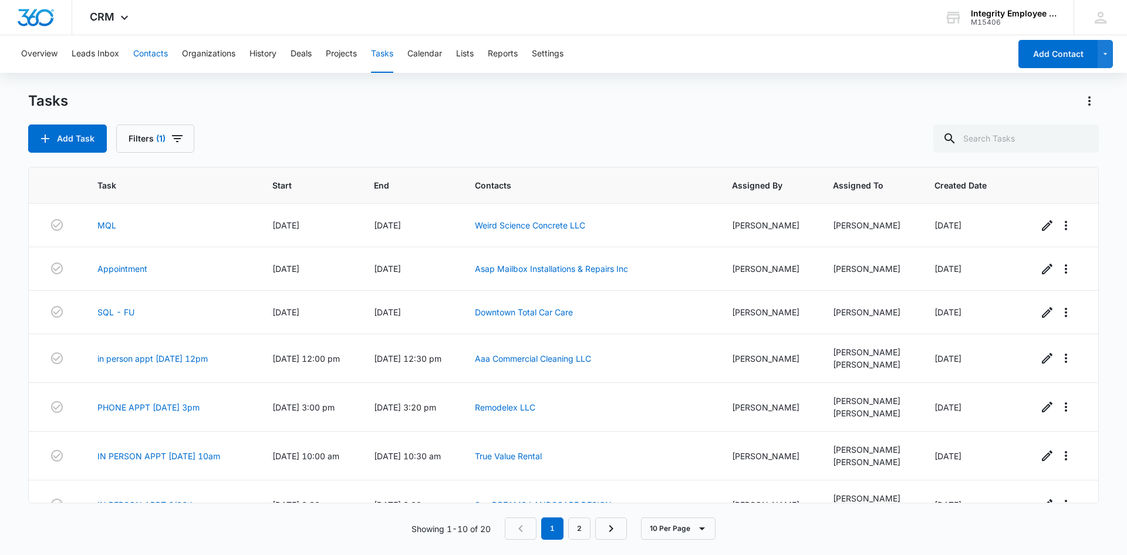
click at [155, 52] on button "Contacts" at bounding box center [150, 54] width 35 height 38
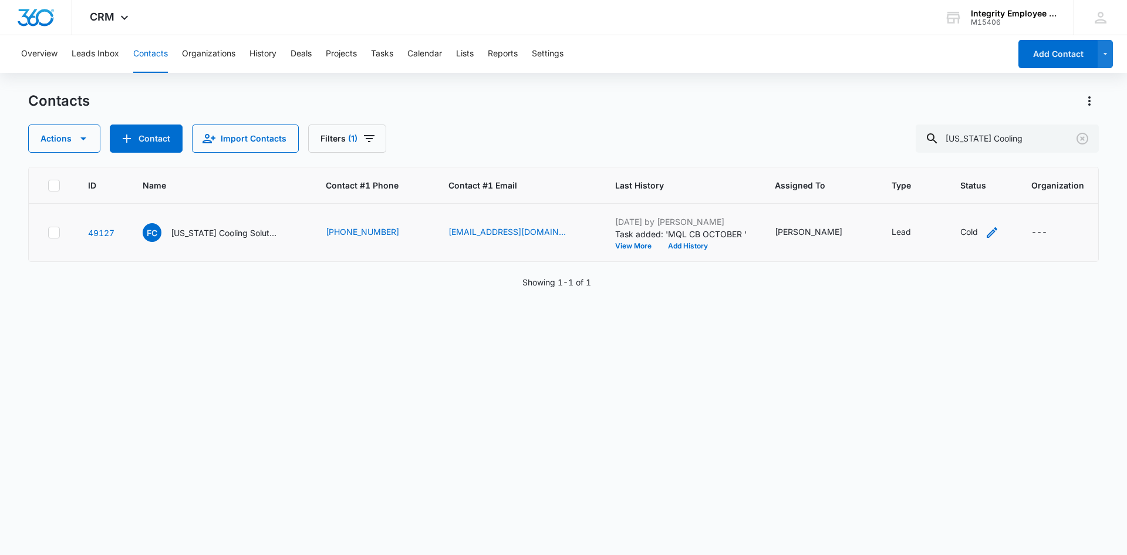
click at [901, 225] on div "Cold" at bounding box center [969, 231] width 18 height 12
click at [901, 162] on div at bounding box center [964, 156] width 19 height 19
click at [901, 249] on div "Warm" at bounding box center [930, 244] width 60 height 12
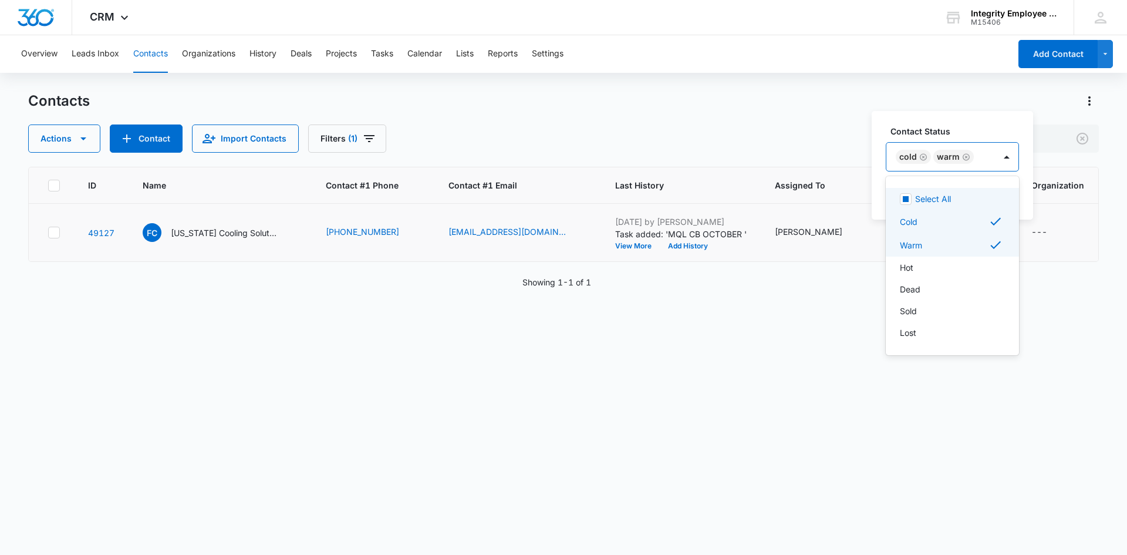
click at [901, 157] on icon "Remove Cold" at bounding box center [923, 157] width 8 height 9
click at [901, 161] on div at bounding box center [969, 156] width 19 height 19
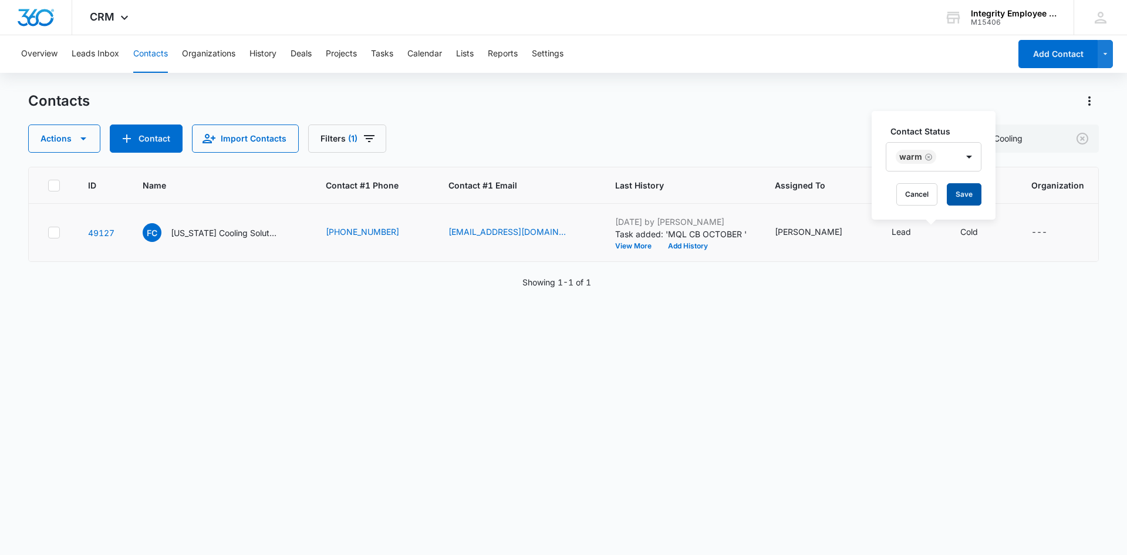
click at [901, 194] on button "Save" at bounding box center [964, 194] width 35 height 22
click at [901, 141] on input "[US_STATE] Cooling" at bounding box center [1007, 138] width 183 height 28
click at [901, 143] on icon "Clear" at bounding box center [1083, 139] width 12 height 12
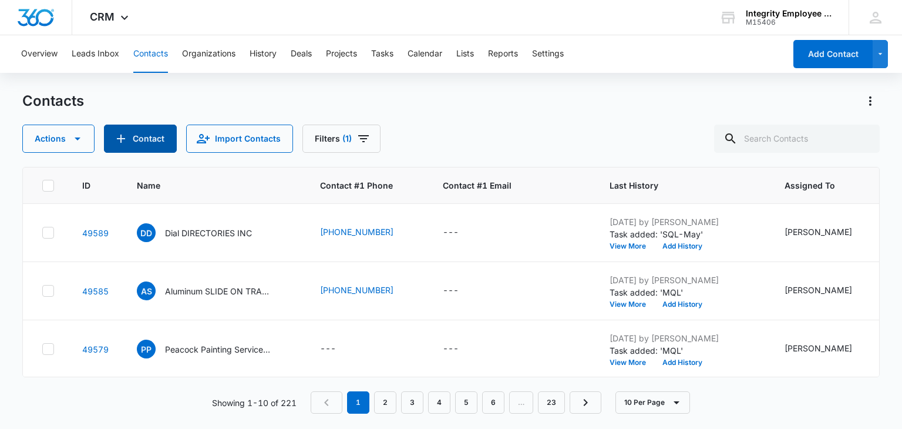
click at [150, 141] on button "Contact" at bounding box center [140, 138] width 73 height 28
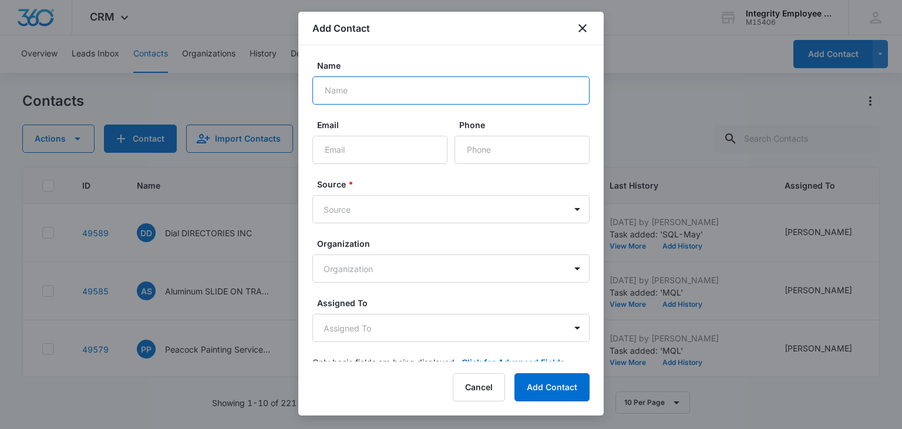
click at [355, 95] on input "Name" at bounding box center [450, 90] width 277 height 28
paste input "BAY AREA HOTEL MANAGEMENT LLC"
type input "BAY AREA HOTEL MANAGEMENT LLC"
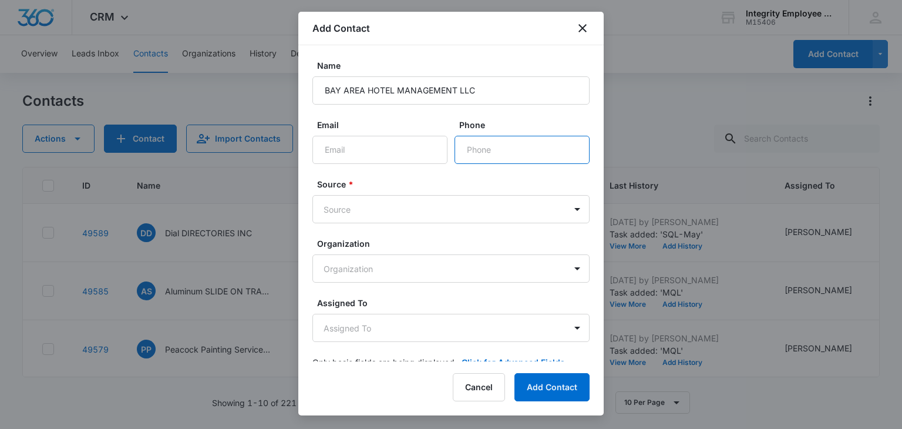
click at [477, 154] on input "Phone" at bounding box center [521, 150] width 135 height 28
paste input "[PHONE_NUMBER]"
type input "[PHONE_NUMBER]"
click at [404, 210] on body "CRM Apps Reputation Websites Forms CRM Email Social Shop Payments POS Content A…" at bounding box center [451, 214] width 902 height 429
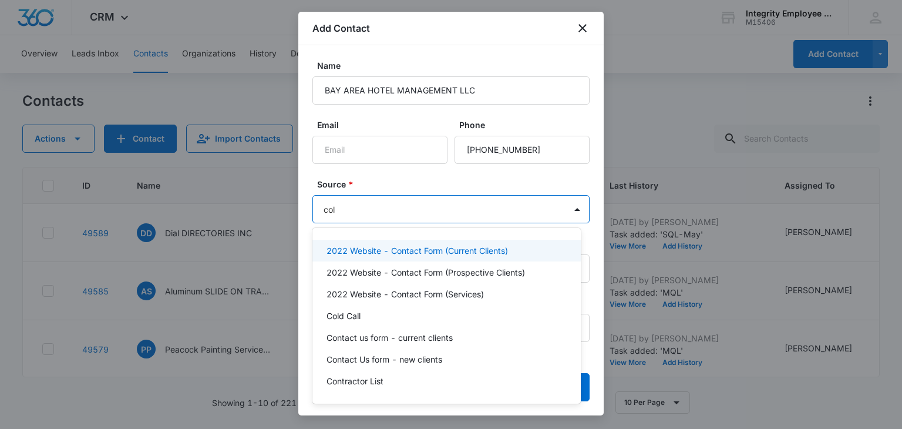
type input "cold"
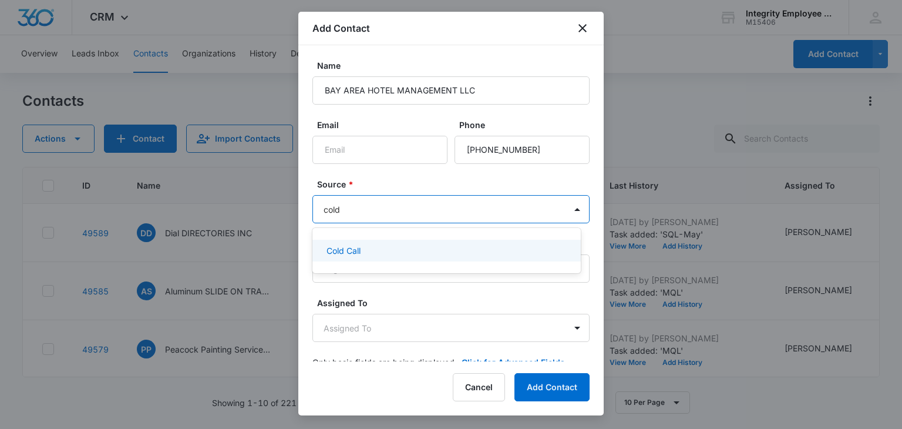
click at [391, 255] on div "Cold Call" at bounding box center [445, 250] width 238 height 12
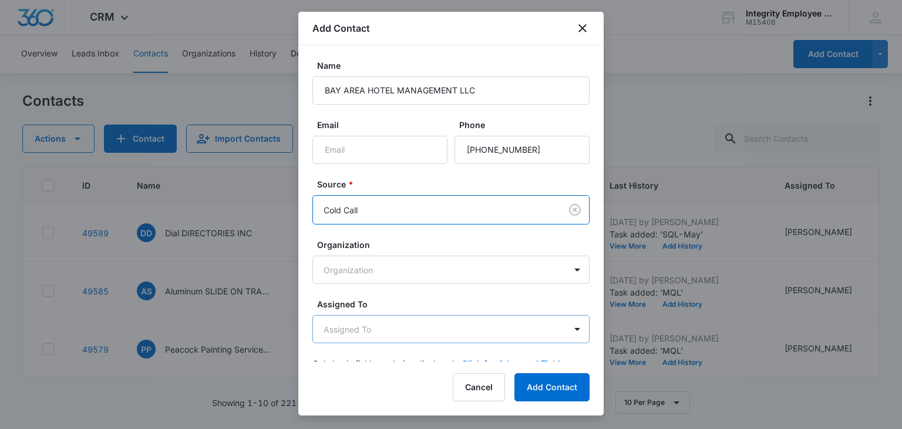
click at [387, 325] on body "CRM Apps Reputation Websites Forms CRM Email Social Shop Payments POS Content A…" at bounding box center [451, 214] width 902 height 429
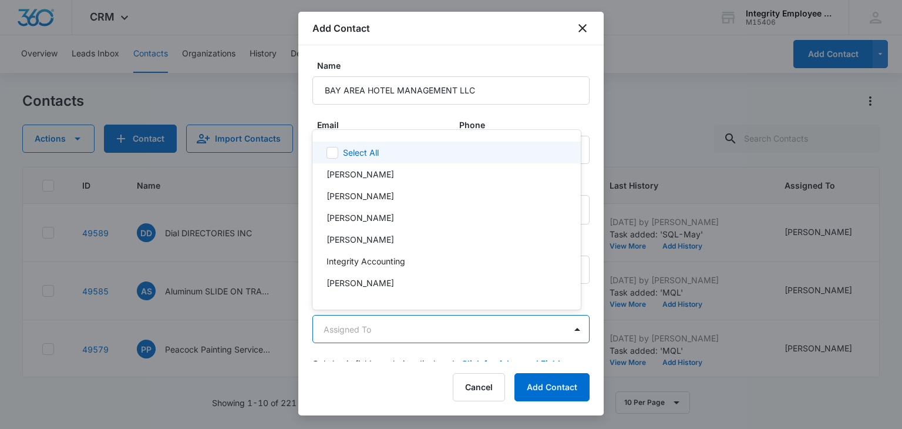
scroll to position [22, 0]
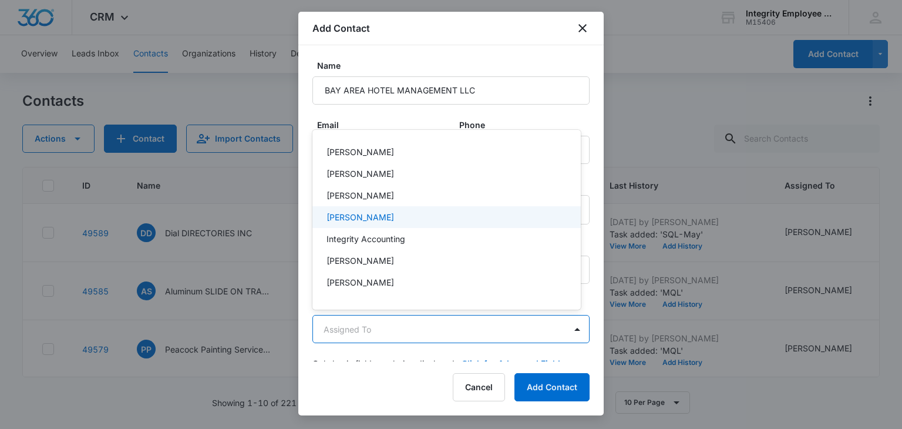
click at [379, 221] on p "[PERSON_NAME]" at bounding box center [360, 217] width 68 height 12
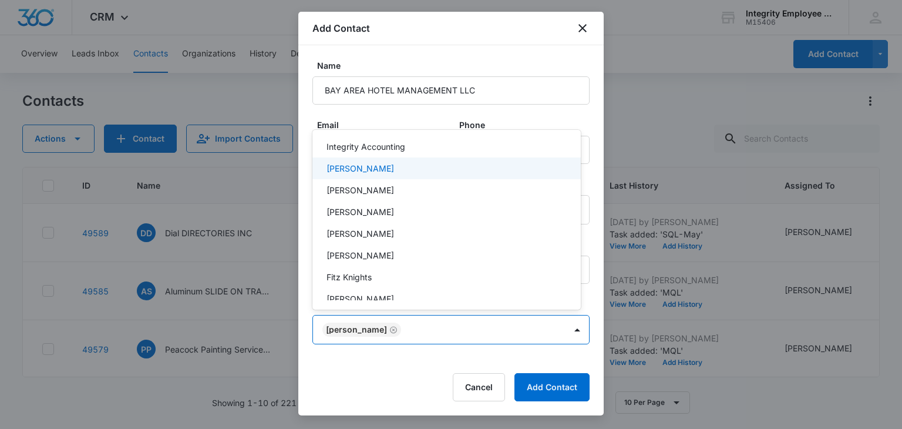
scroll to position [93, 0]
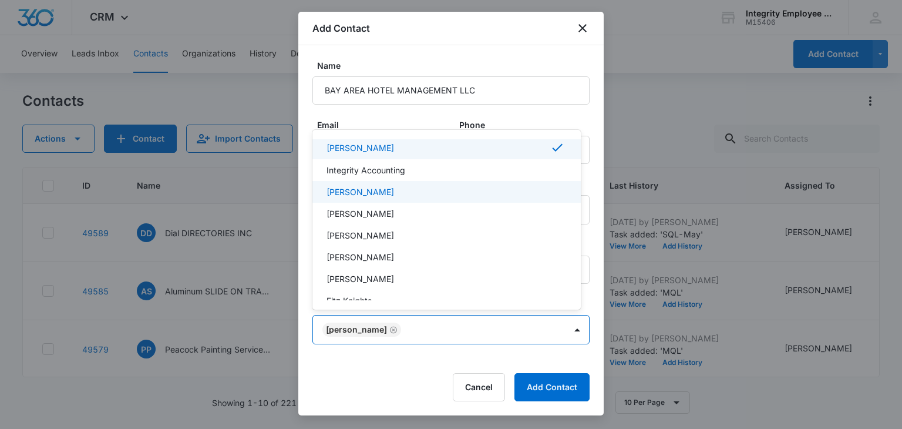
click at [584, 122] on div at bounding box center [451, 214] width 902 height 429
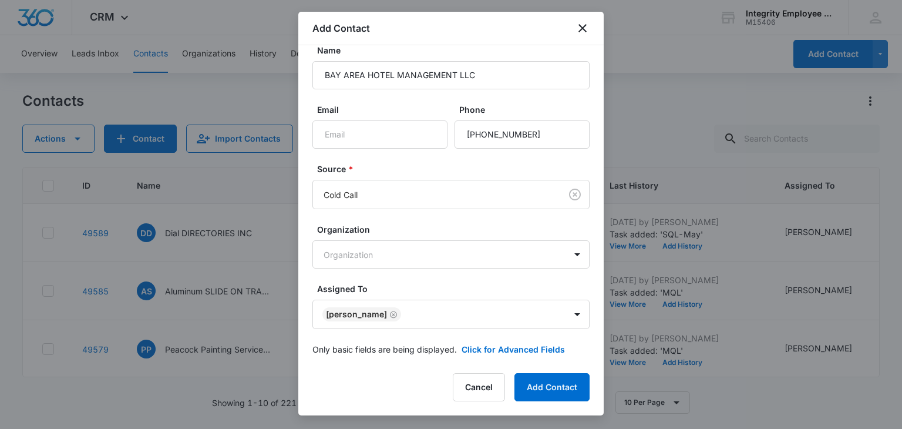
scroll to position [23, 0]
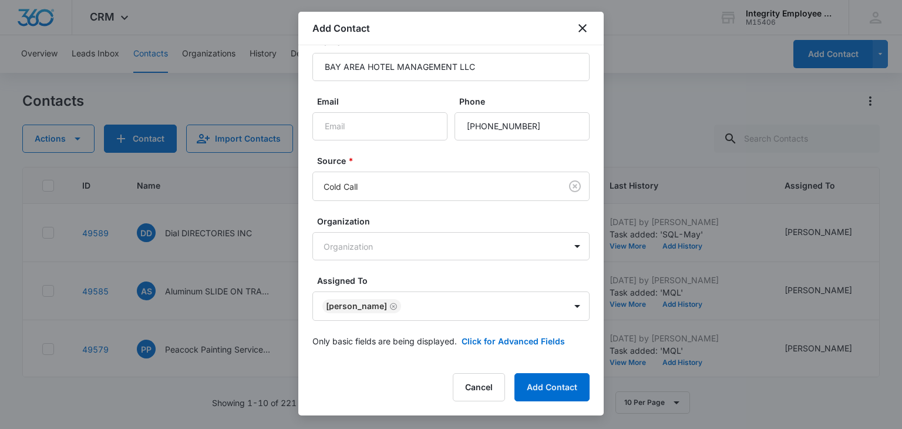
click at [541, 401] on div "Add Contact Name BAY AREA HOTEL MANAGEMENT LLC Email Phone Source * Cold Call O…" at bounding box center [450, 213] width 305 height 403
click at [547, 387] on button "Add Contact" at bounding box center [551, 387] width 75 height 28
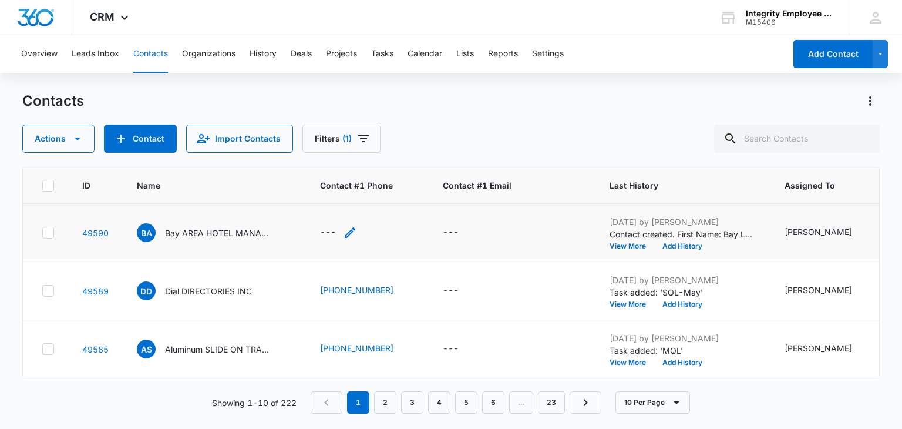
click at [336, 228] on div "---" at bounding box center [328, 232] width 16 height 14
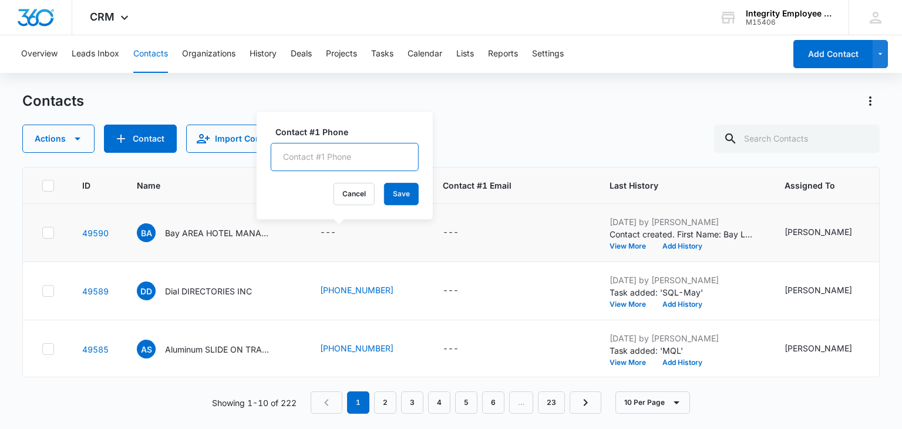
click at [343, 156] on input "Contact #1 Phone" at bounding box center [345, 157] width 148 height 28
paste input "[PHONE_NUMBER]"
type input "[PHONE_NUMBER]"
click at [387, 193] on button "Save" at bounding box center [401, 194] width 35 height 22
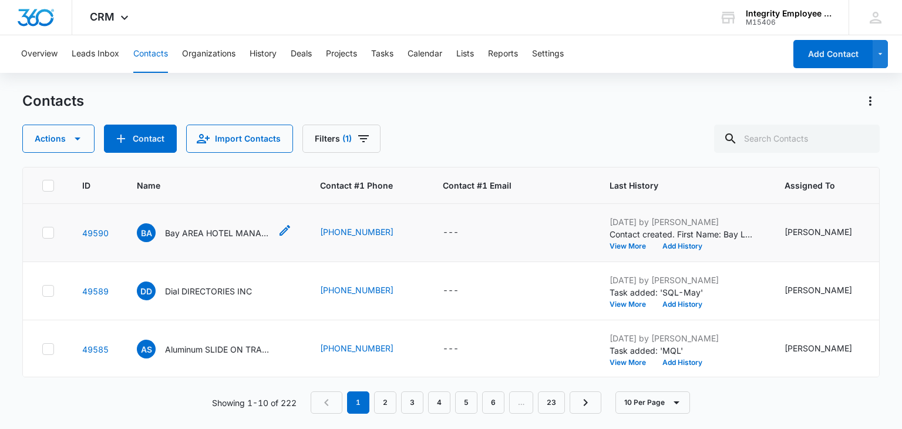
click at [244, 228] on p "Bay AREA HOTEL MANAGEMENT LLC" at bounding box center [218, 233] width 106 height 12
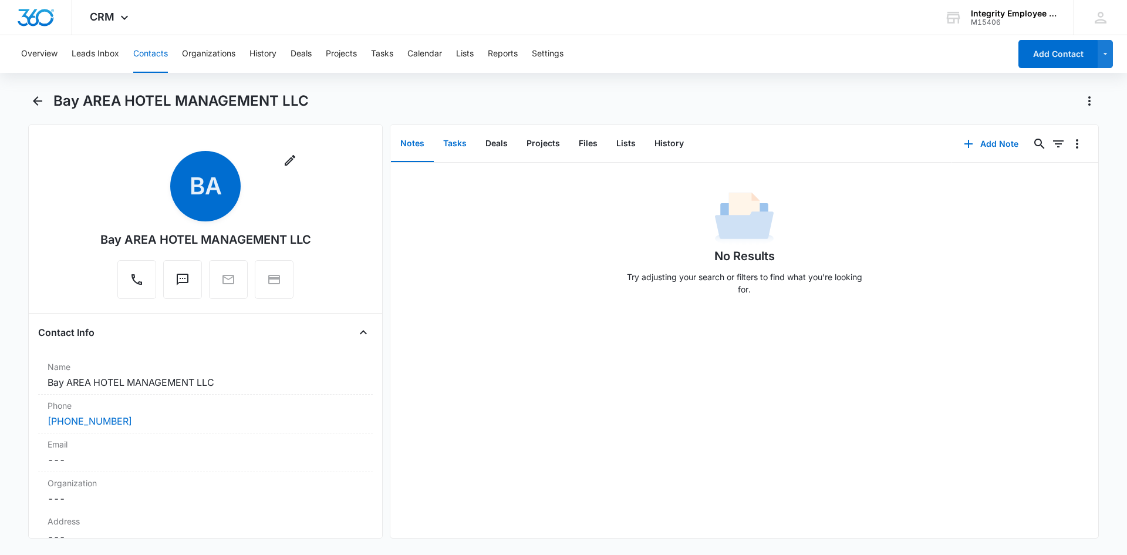
click at [460, 147] on button "Tasks" at bounding box center [455, 144] width 42 height 36
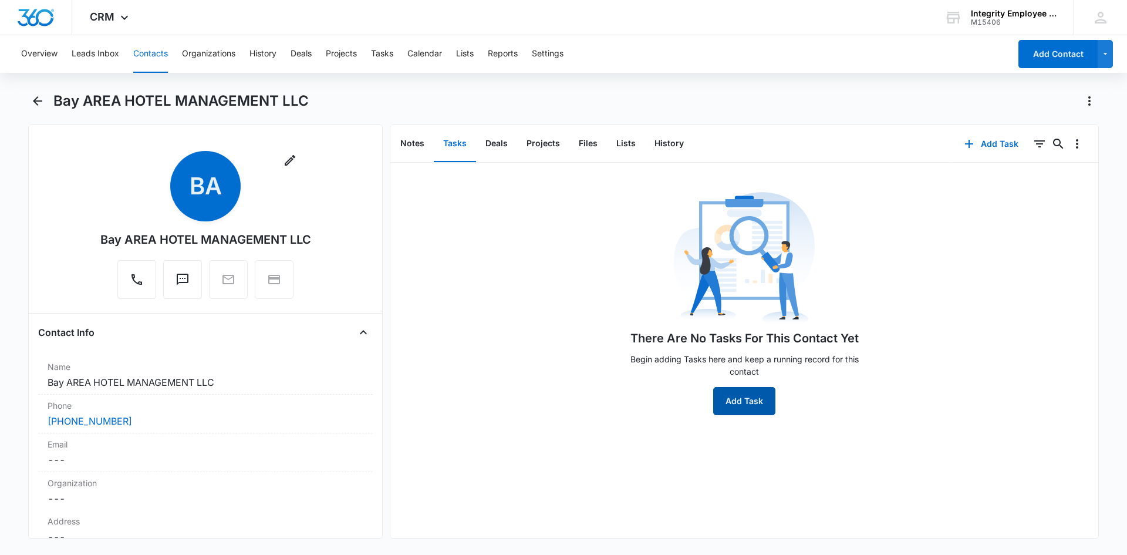
click at [749, 408] on button "Add Task" at bounding box center [744, 401] width 62 height 28
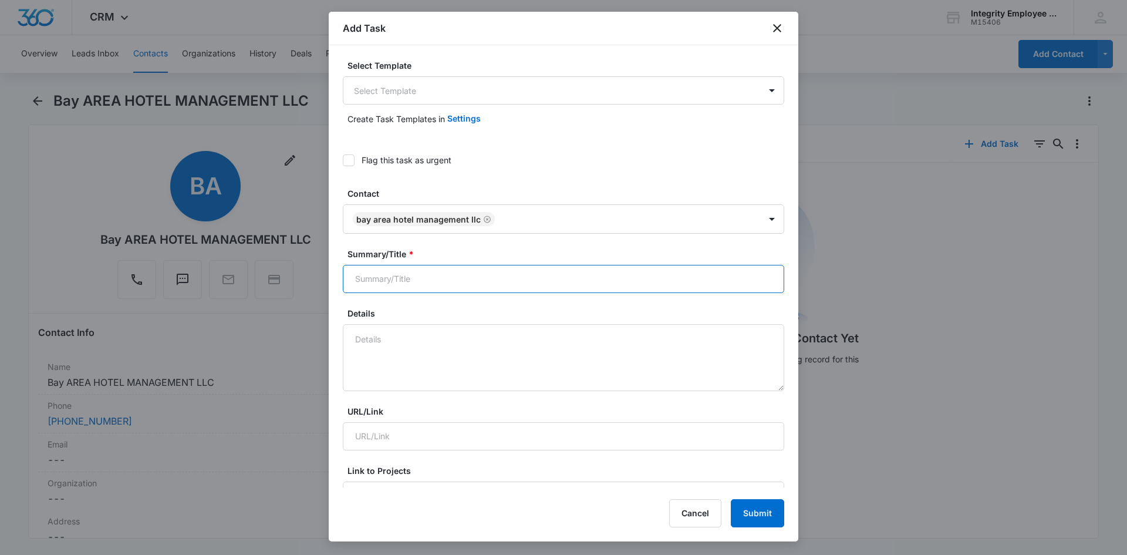
click at [470, 282] on input "Summary/Title *" at bounding box center [563, 279] width 441 height 28
type input "SQL"
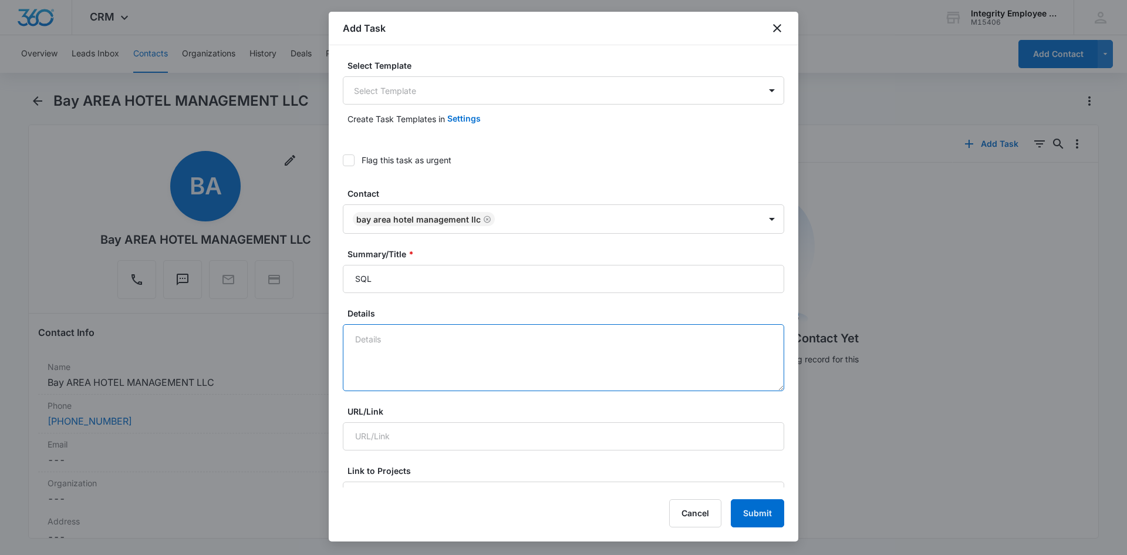
click at [422, 354] on textarea "Details" at bounding box center [563, 357] width 441 height 67
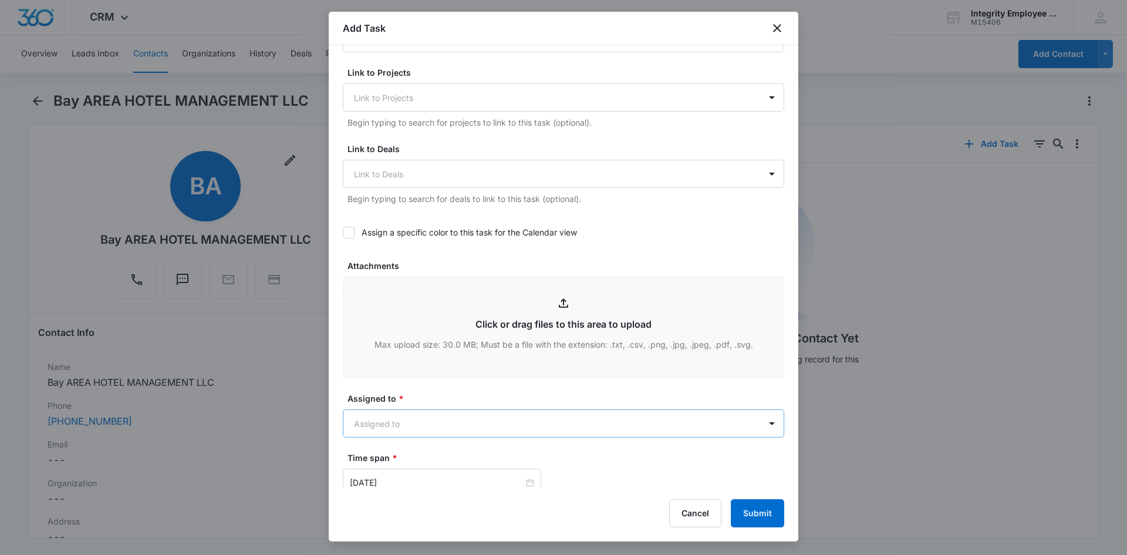
scroll to position [470, 0]
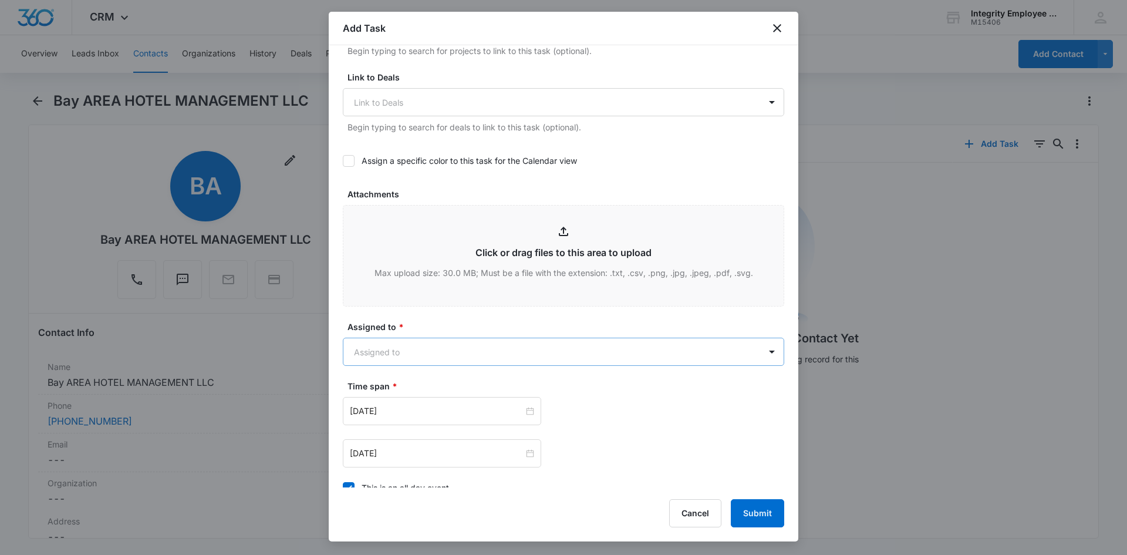
type textarea "10/6- Spoke with Deborah, recently switched over to ADP, told me to call back i…"
click at [443, 348] on body "CRM Apps Reputation Websites Forms CRM Email Social Shop Payments POS Content A…" at bounding box center [563, 277] width 1127 height 555
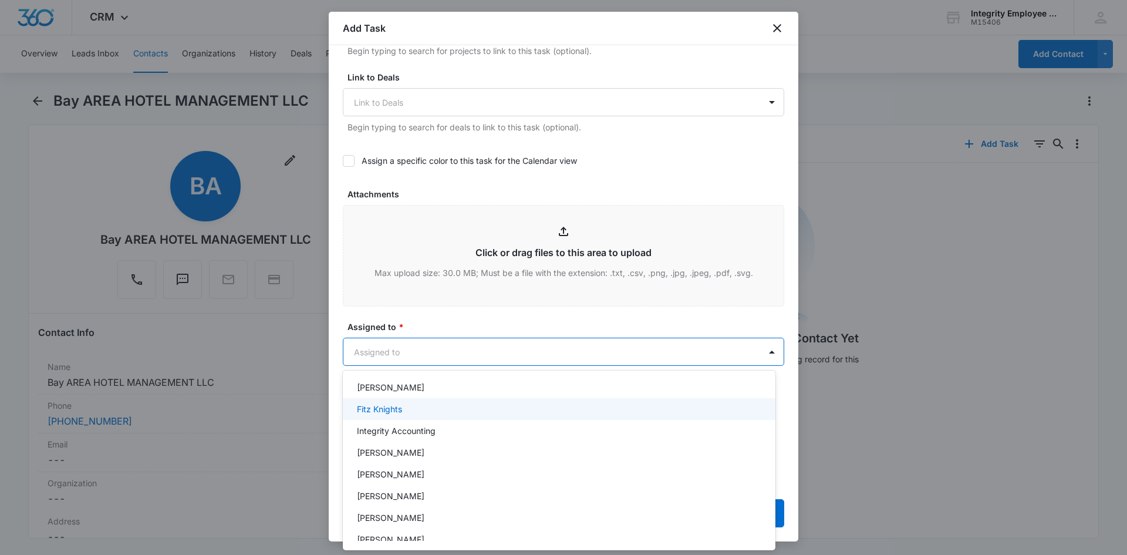
scroll to position [117, 0]
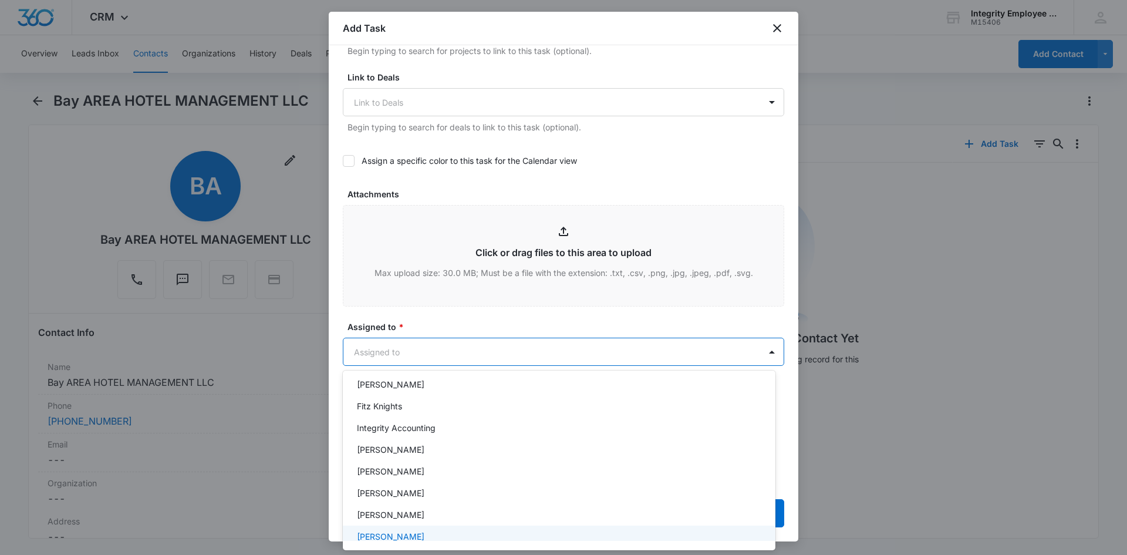
click at [395, 428] on div "[PERSON_NAME]" at bounding box center [559, 536] width 433 height 22
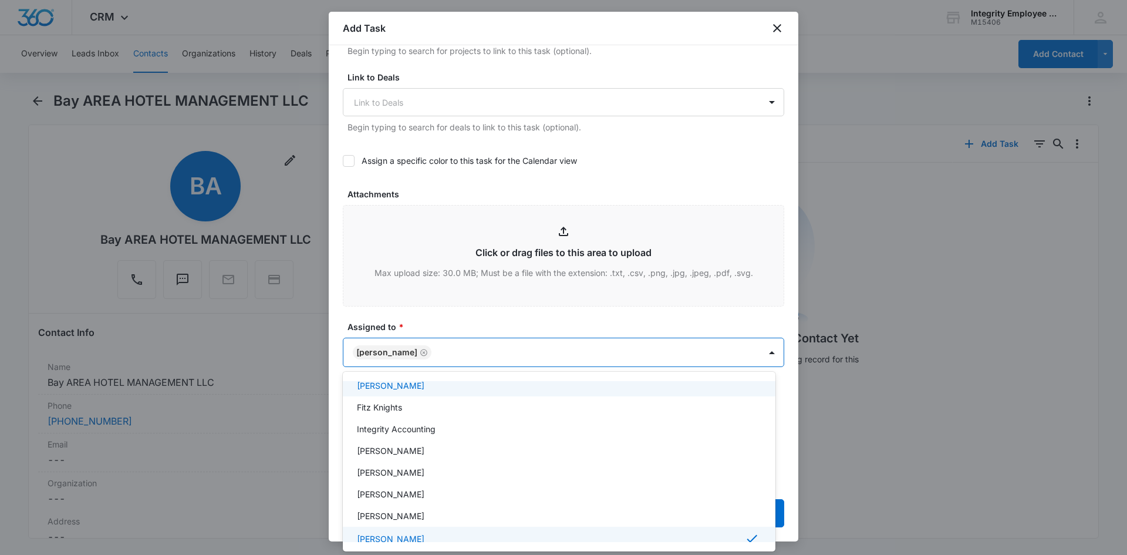
click at [446, 319] on div at bounding box center [563, 277] width 1127 height 555
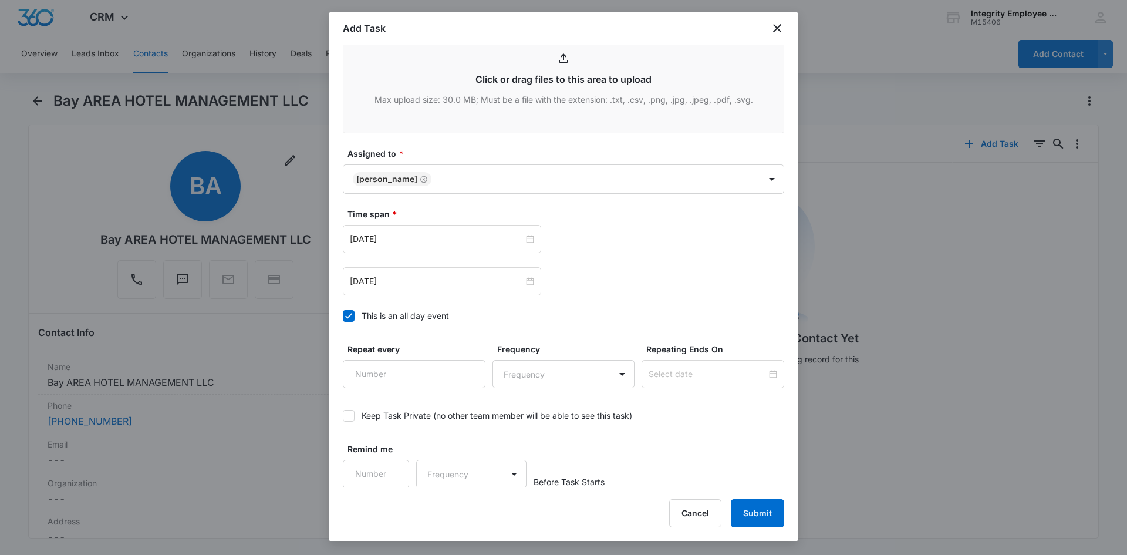
scroll to position [643, 0]
click at [383, 428] on input "Remind me" at bounding box center [376, 473] width 66 height 28
type input "1"
click at [394, 428] on input "1" at bounding box center [376, 473] width 66 height 28
click at [477, 428] on body "CRM Apps Reputation Websites Forms CRM Email Social Shop Payments POS Content A…" at bounding box center [563, 277] width 1127 height 555
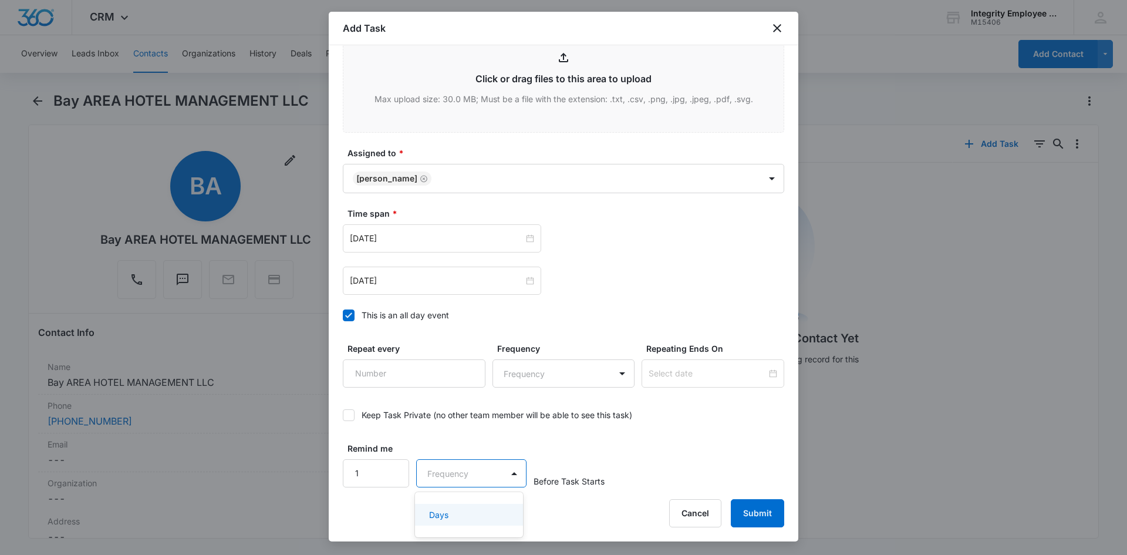
click at [461, 428] on div "Days" at bounding box center [467, 514] width 77 height 12
click at [521, 238] on div "[DATE]" at bounding box center [442, 238] width 184 height 13
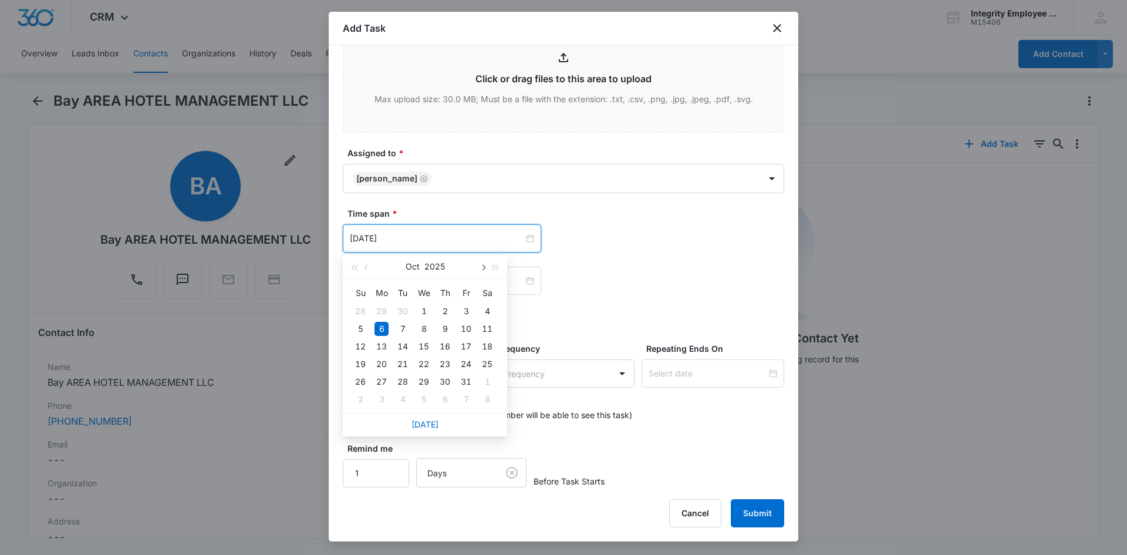
click at [481, 268] on span "button" at bounding box center [483, 268] width 6 height 6
click at [372, 267] on button "button" at bounding box center [366, 266] width 13 height 23
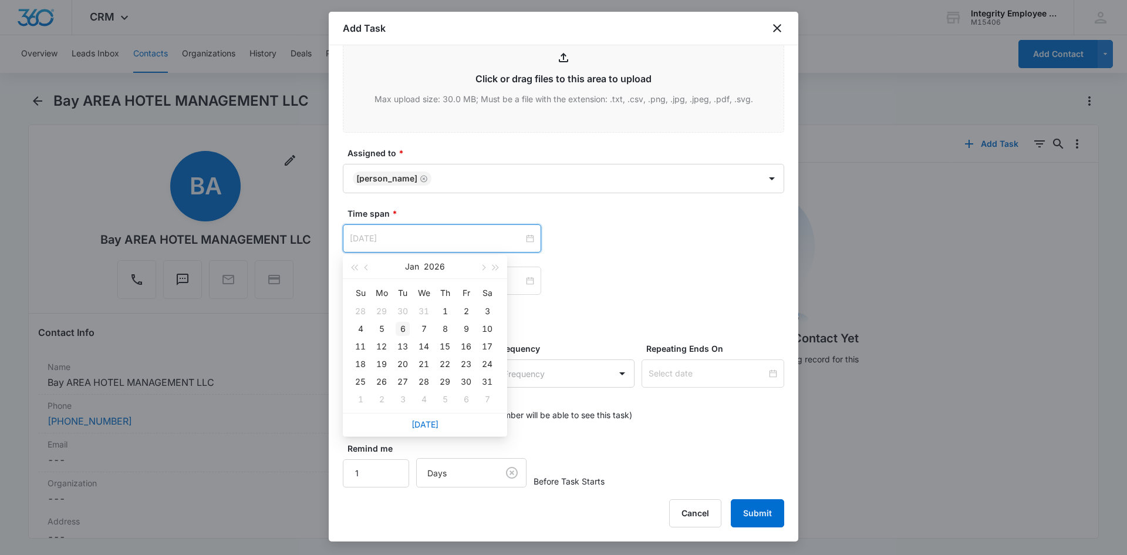
type input "Jan 6, 2026"
click at [403, 324] on div "6" at bounding box center [403, 329] width 14 height 14
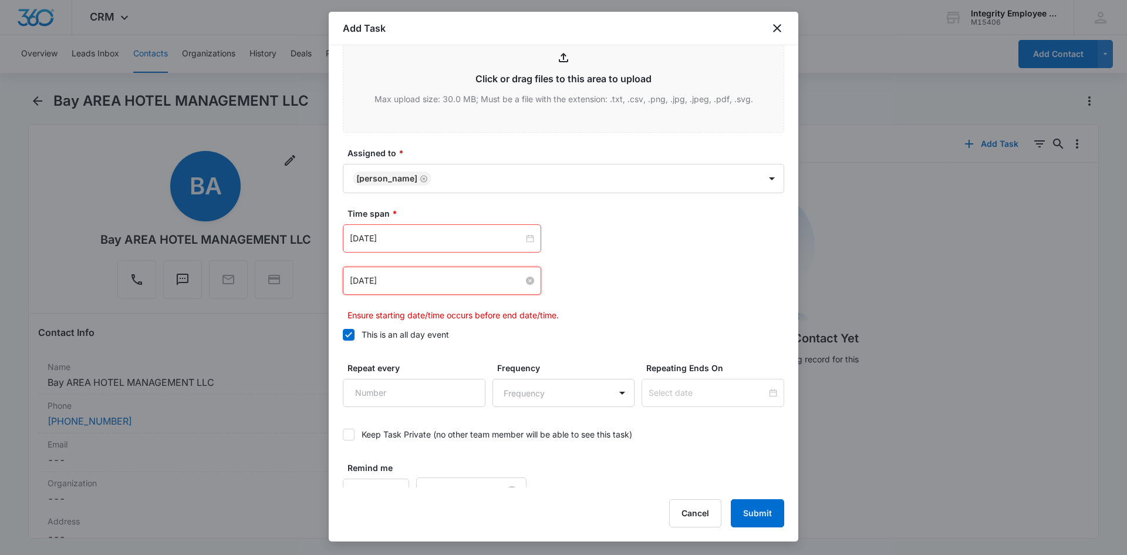
click at [400, 274] on input "[DATE]" at bounding box center [437, 280] width 174 height 13
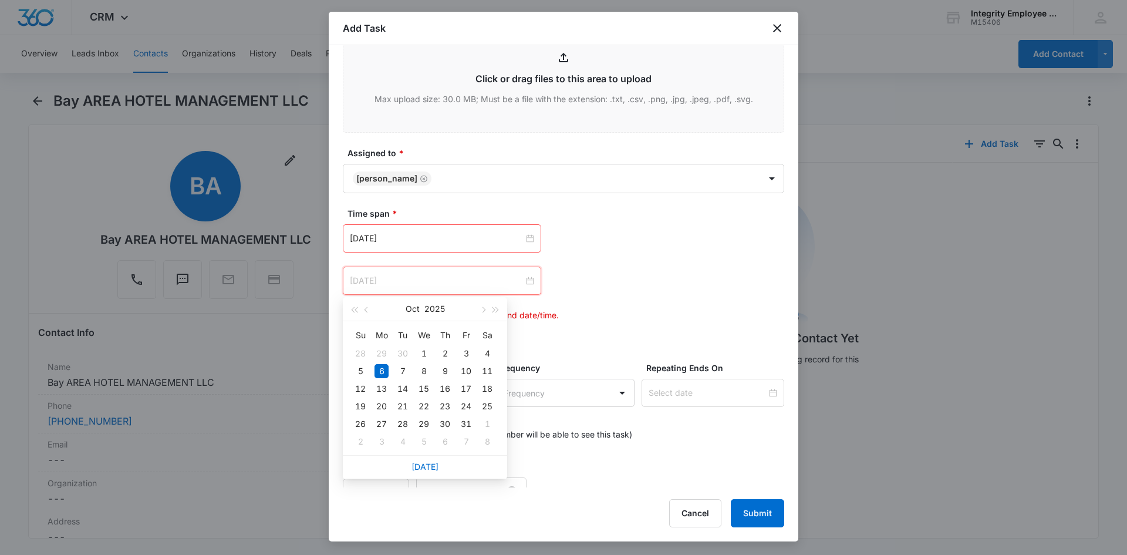
click at [386, 369] on div "6" at bounding box center [382, 371] width 14 height 14
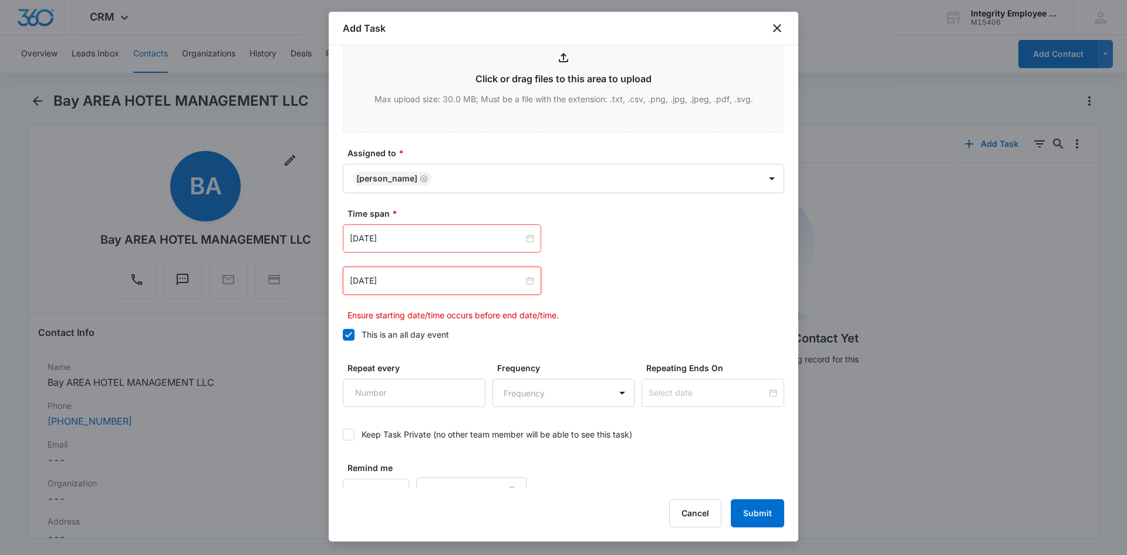
click at [453, 291] on div "[DATE]" at bounding box center [442, 281] width 198 height 28
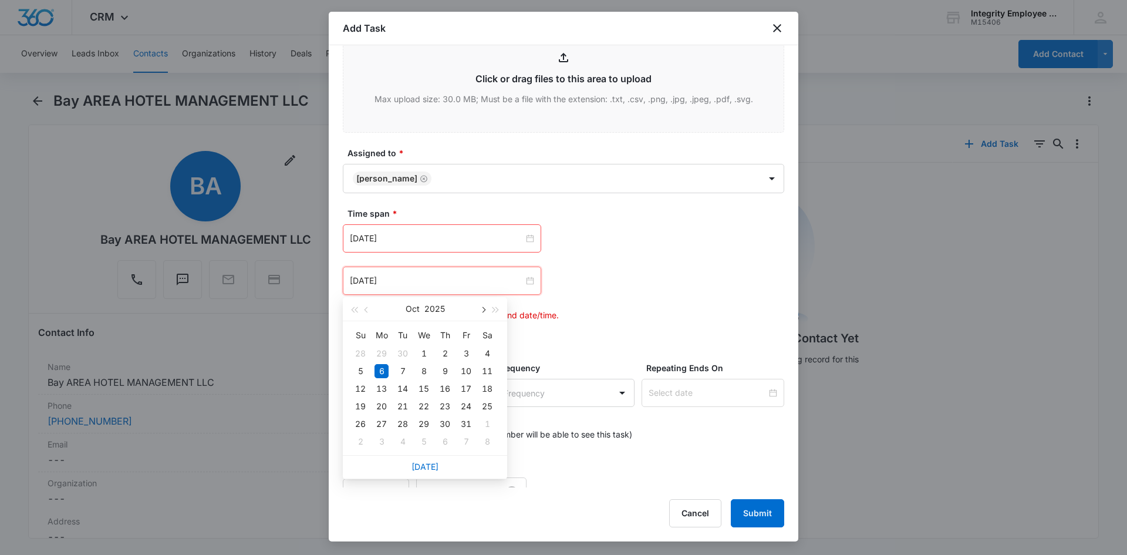
click at [487, 305] on button "button" at bounding box center [482, 308] width 13 height 23
click at [485, 306] on button "button" at bounding box center [482, 308] width 13 height 23
click at [363, 308] on button "button" at bounding box center [366, 308] width 13 height 23
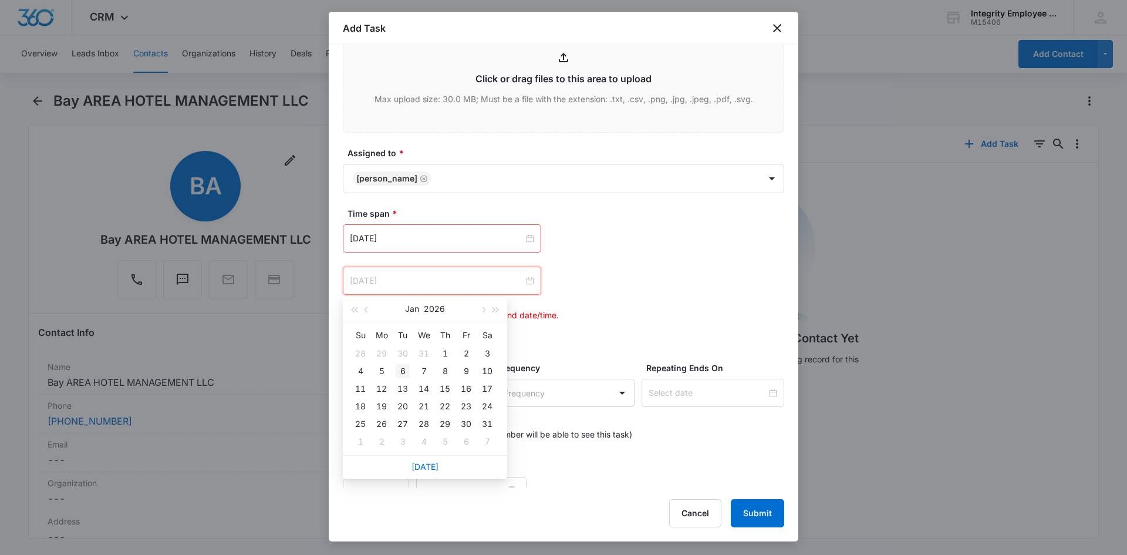
type input "Jan 6, 2026"
click at [403, 366] on div "6" at bounding box center [403, 371] width 14 height 14
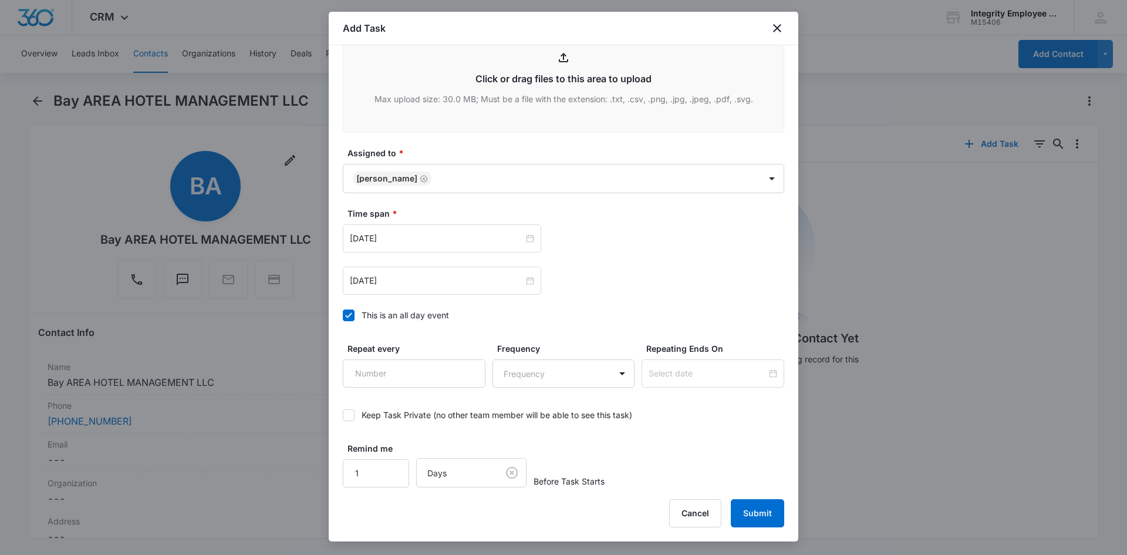
click at [586, 258] on div "Jan 6, 2026 Jan 2026 Su Mo Tu We Th Fr Sa 28 29 30 31 1 2 3 4 5 6 7 8 9 10 11 1…" at bounding box center [563, 259] width 441 height 70
click at [743, 428] on button "Submit" at bounding box center [757, 513] width 53 height 28
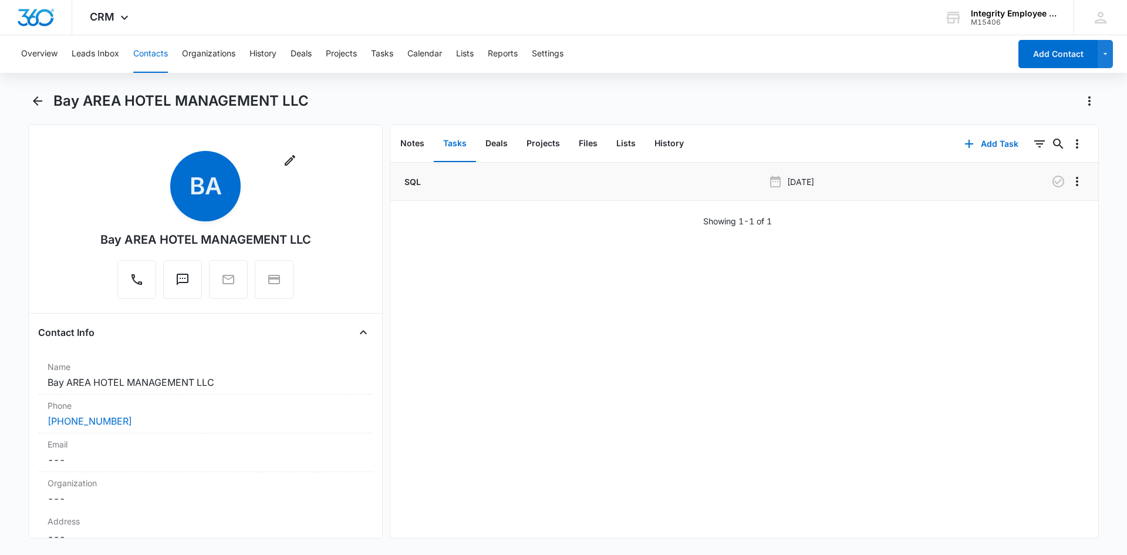
click at [417, 181] on p "SQL" at bounding box center [411, 182] width 19 height 12
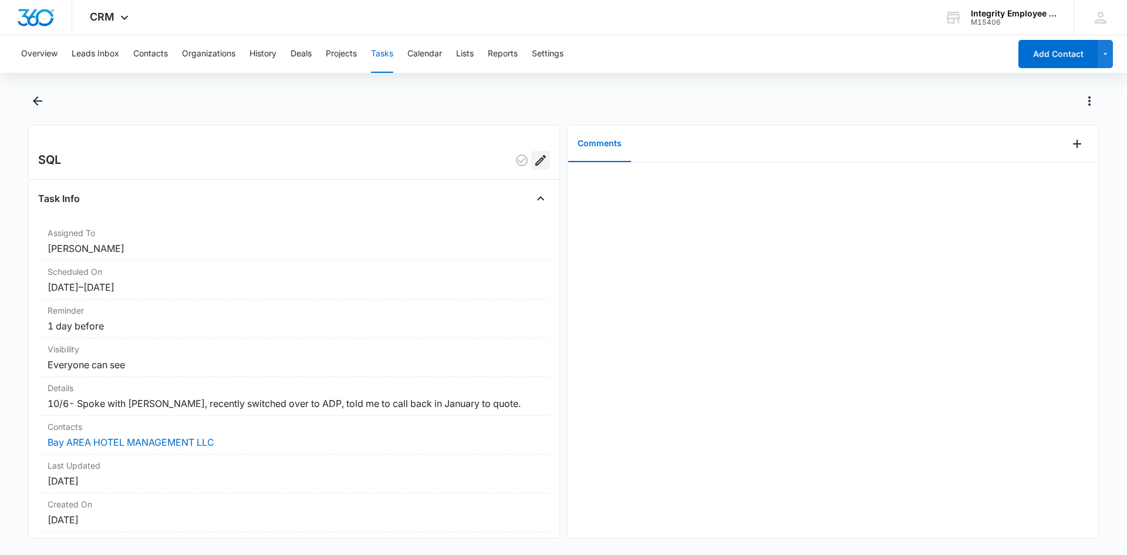
click at [534, 159] on icon "Edit" at bounding box center [541, 160] width 14 height 14
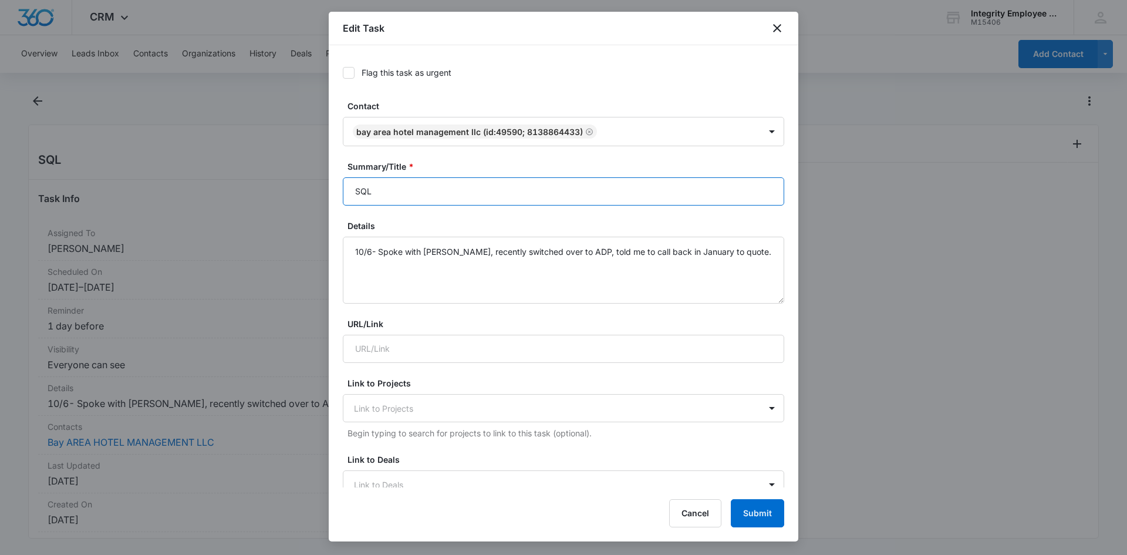
click at [435, 187] on input "SQL" at bounding box center [563, 191] width 441 height 28
type input "SQL-Jan"
click at [756, 428] on button "Submit" at bounding box center [757, 513] width 53 height 28
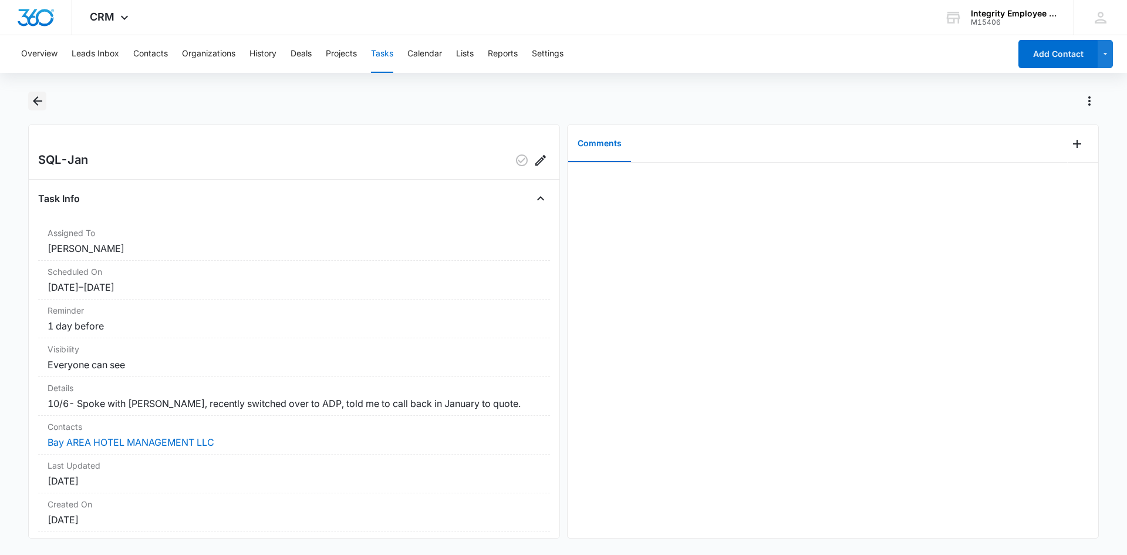
click at [34, 102] on icon "Back" at bounding box center [37, 100] width 9 height 9
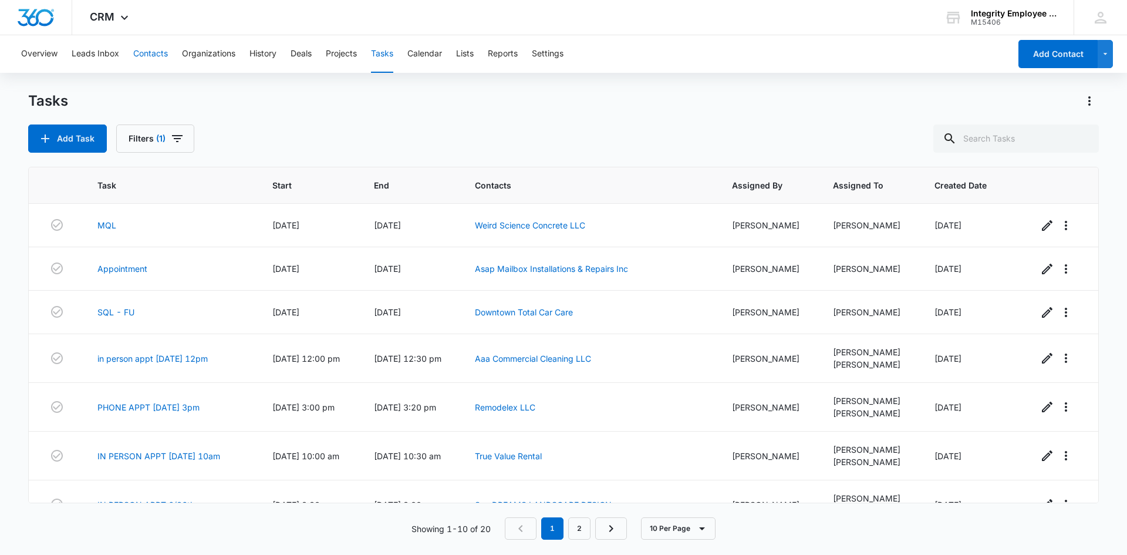
click at [137, 57] on button "Contacts" at bounding box center [150, 54] width 35 height 38
